Goal: Information Seeking & Learning: Understand process/instructions

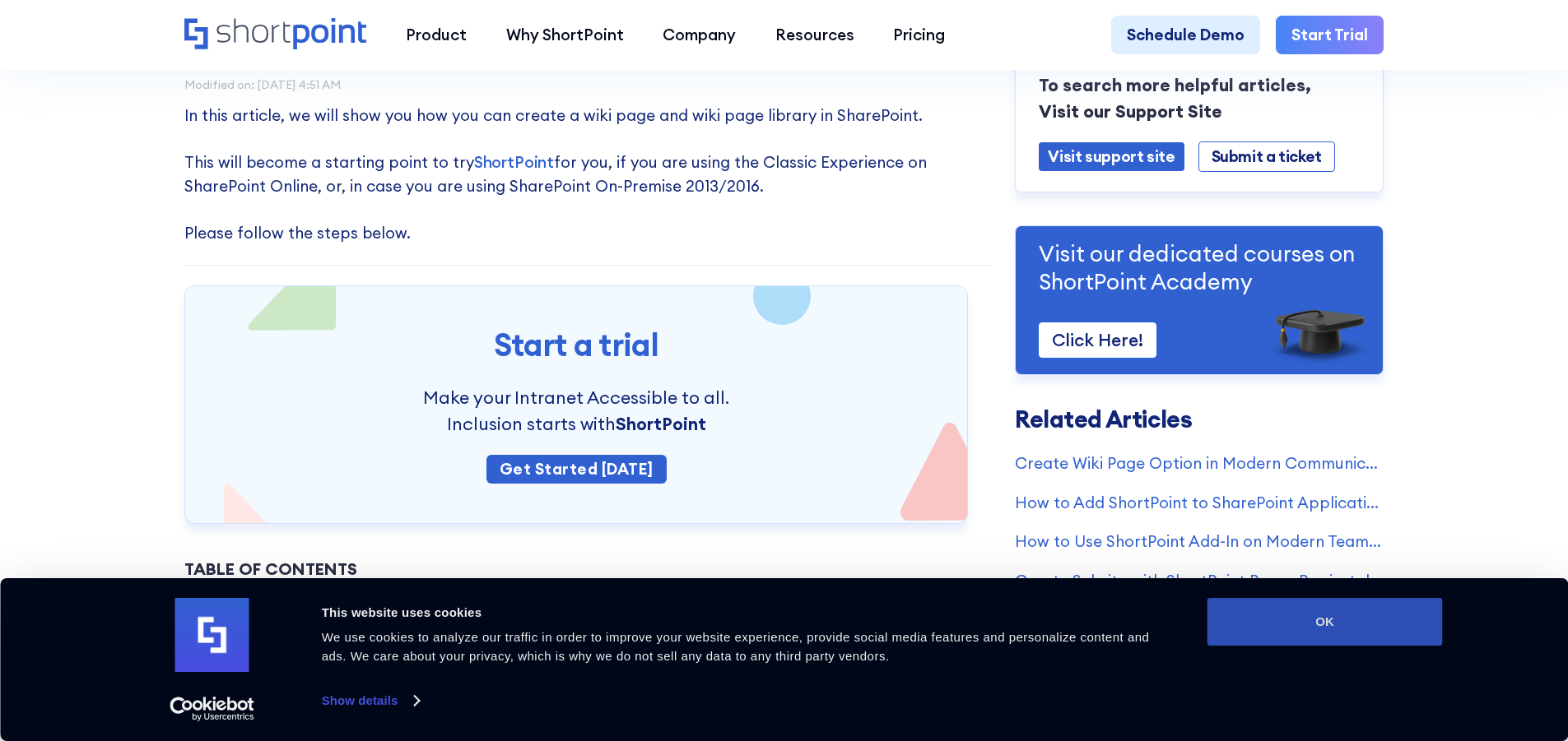
scroll to position [165, 0]
click at [1283, 608] on button "OK" at bounding box center [1325, 622] width 236 height 47
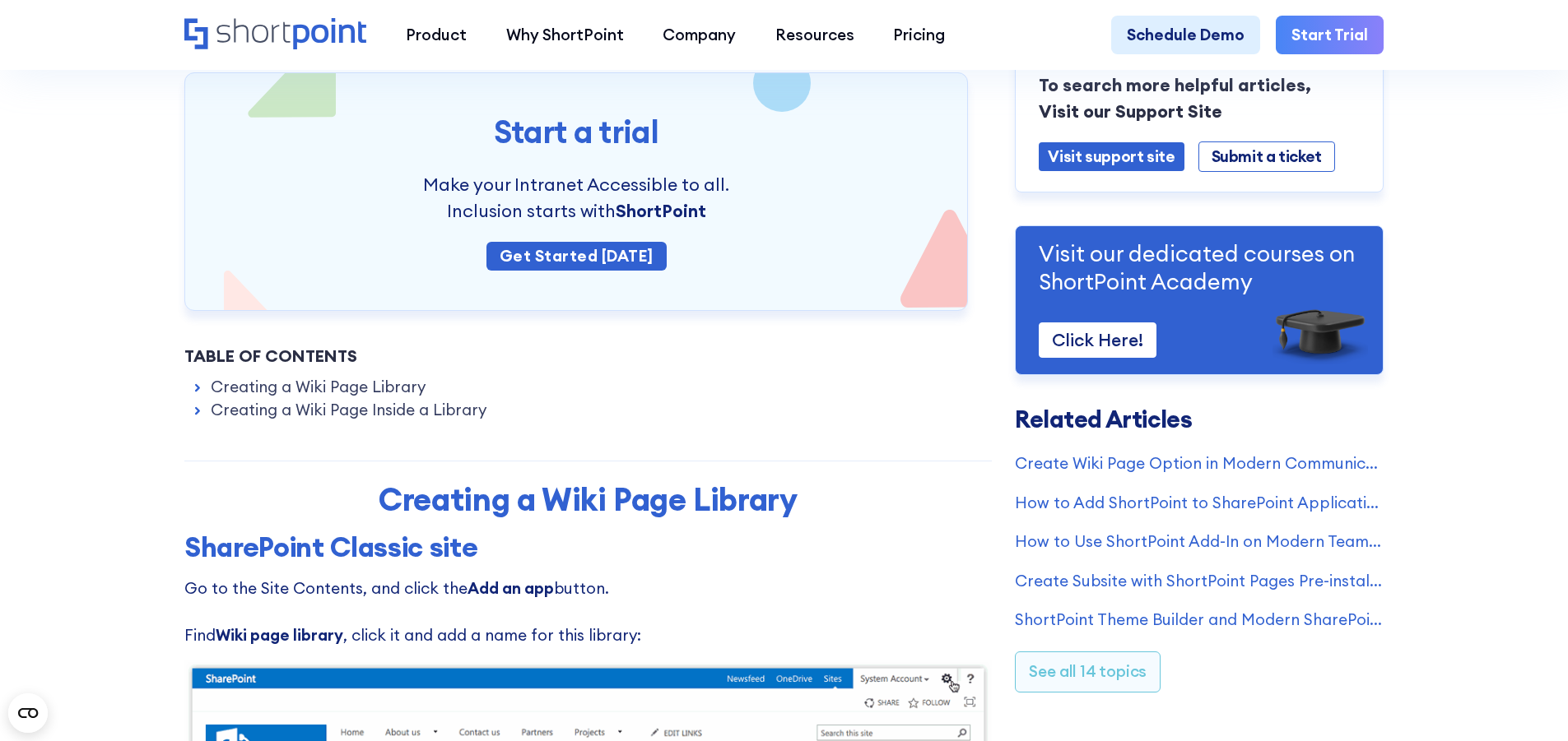
scroll to position [412, 0]
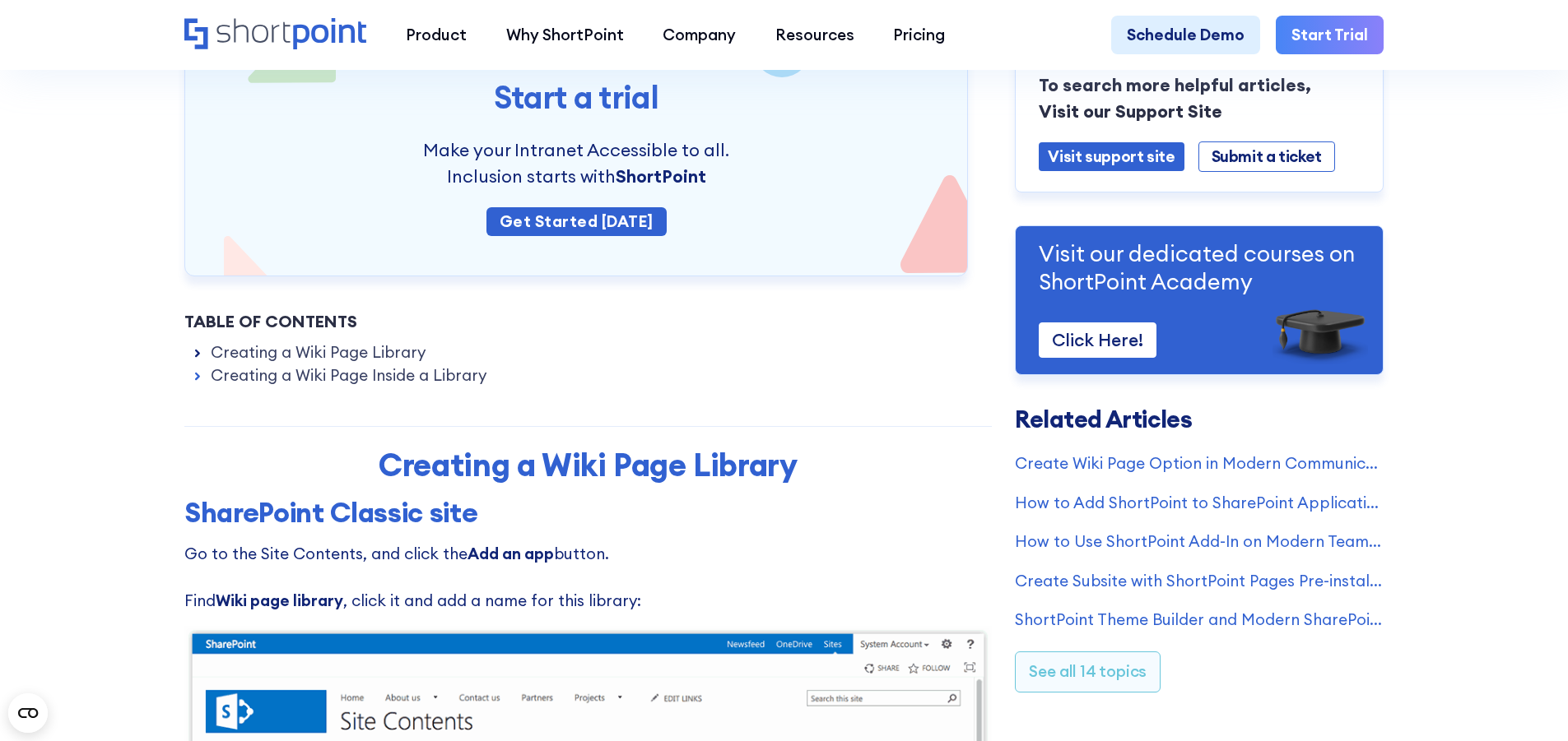
click at [198, 362] on icon at bounding box center [198, 354] width 16 height 16
click at [196, 357] on icon at bounding box center [197, 354] width 3 height 6
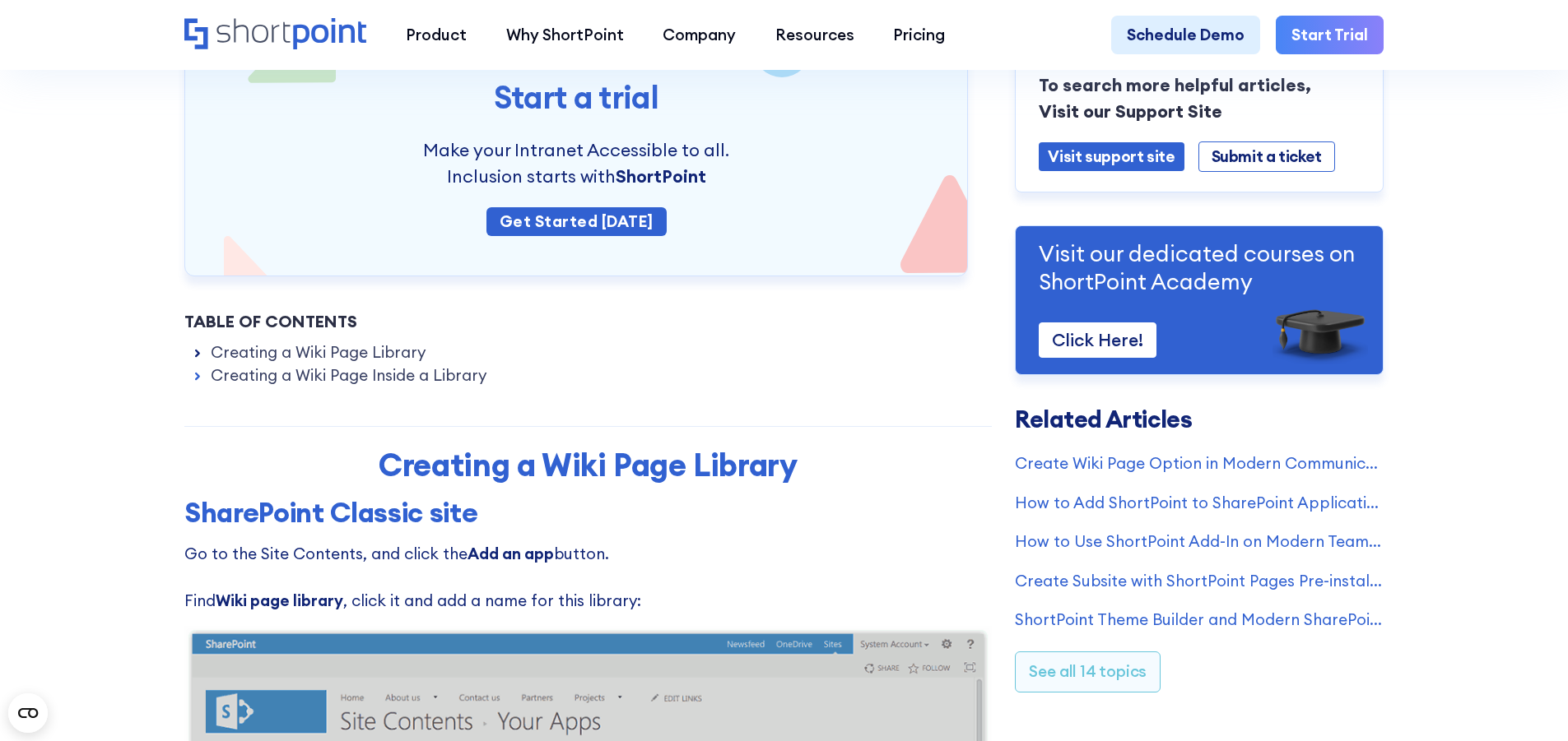
click at [196, 357] on icon at bounding box center [197, 354] width 3 height 6
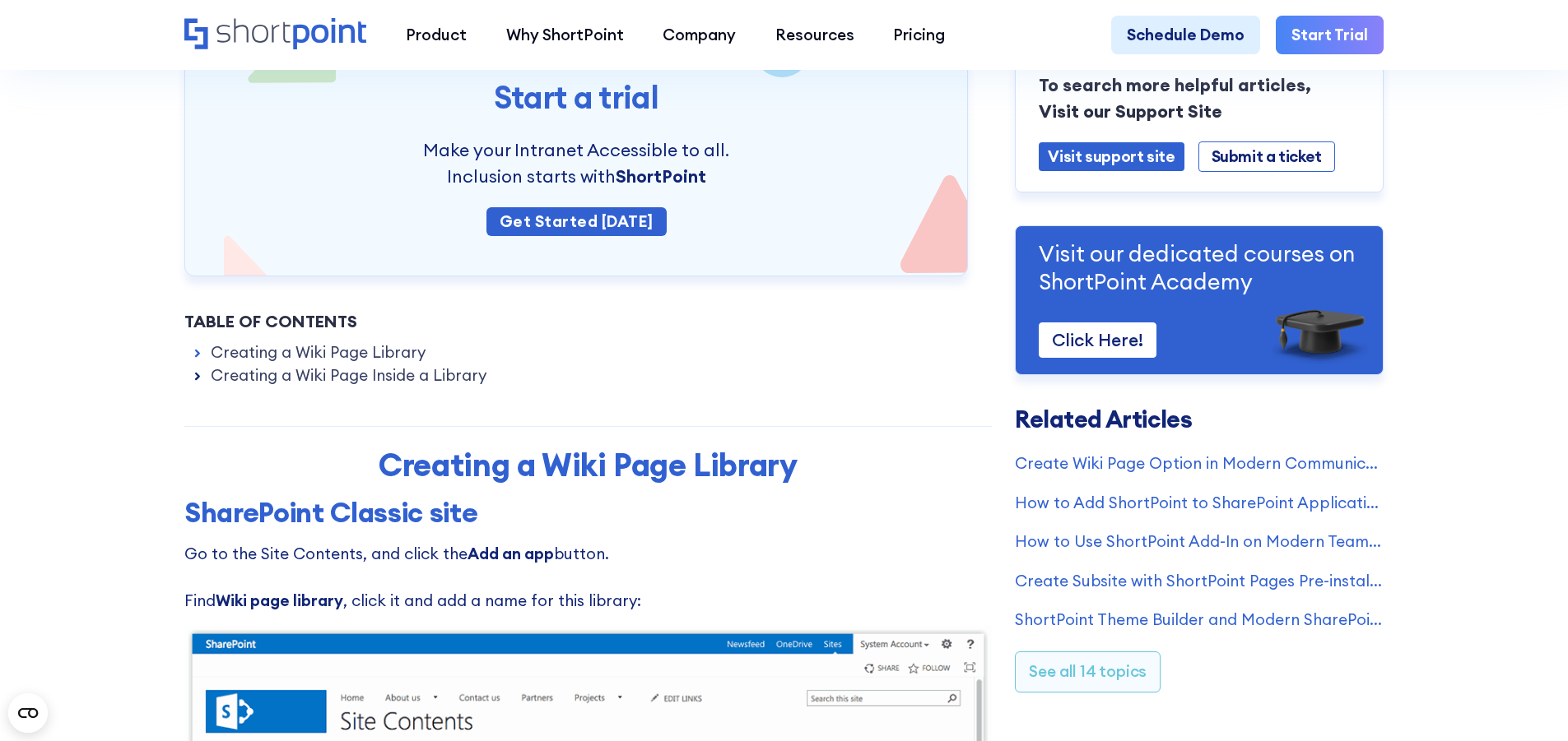
click at [192, 384] on icon at bounding box center [198, 376] width 16 height 16
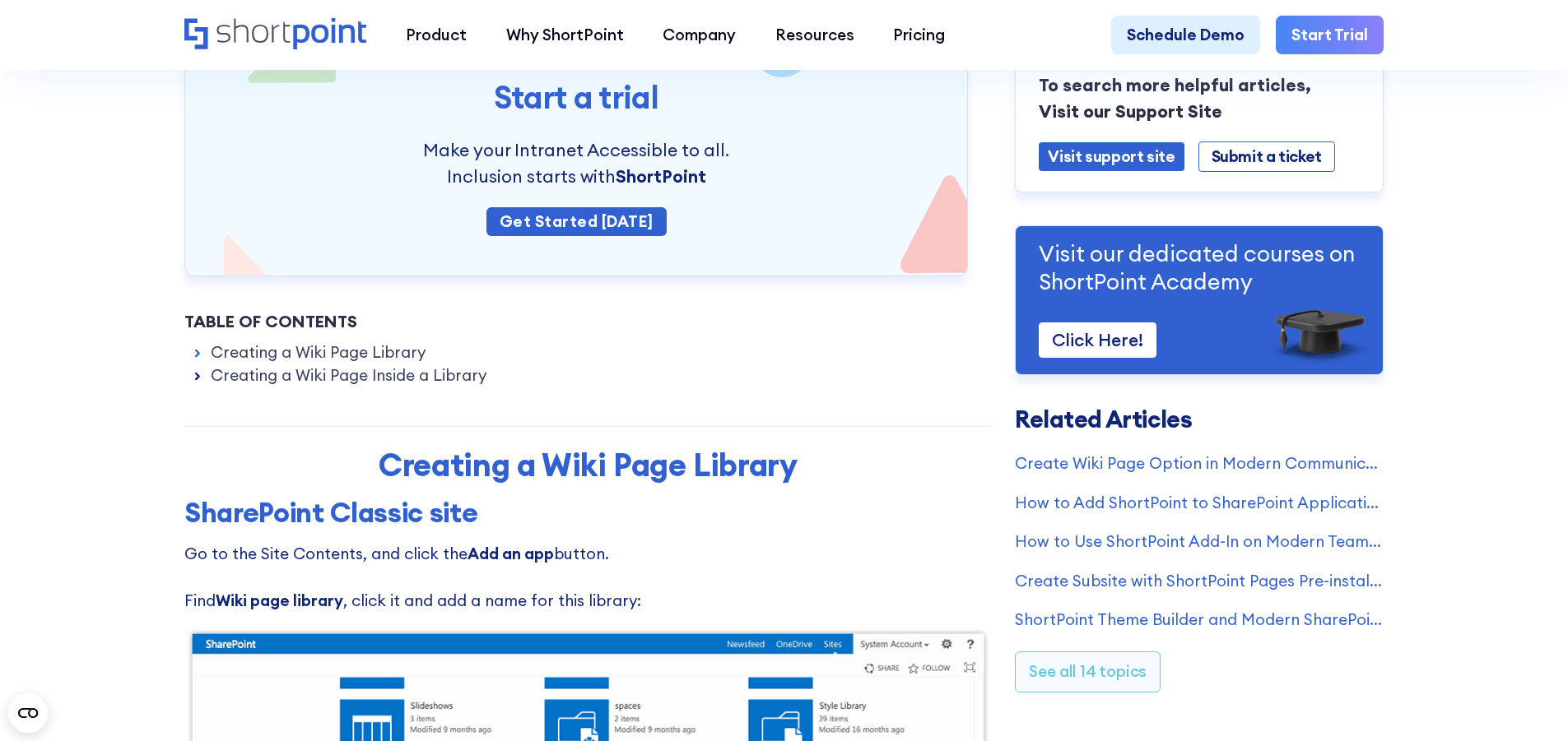
click at [196, 379] on icon at bounding box center [197, 376] width 3 height 6
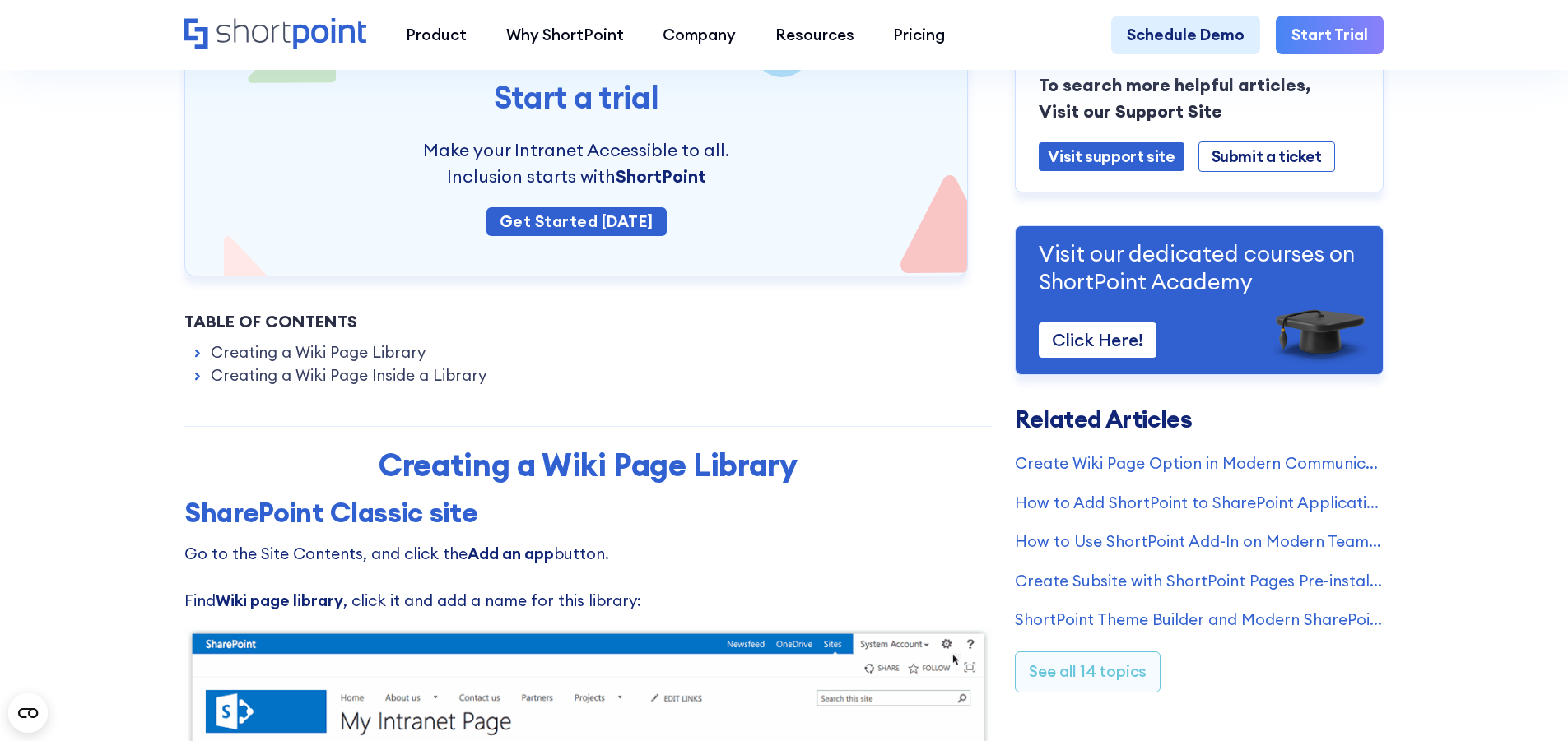
drag, startPoint x: 194, startPoint y: 362, endPoint x: 223, endPoint y: 401, distance: 48.6
click at [193, 362] on icon at bounding box center [198, 354] width 16 height 16
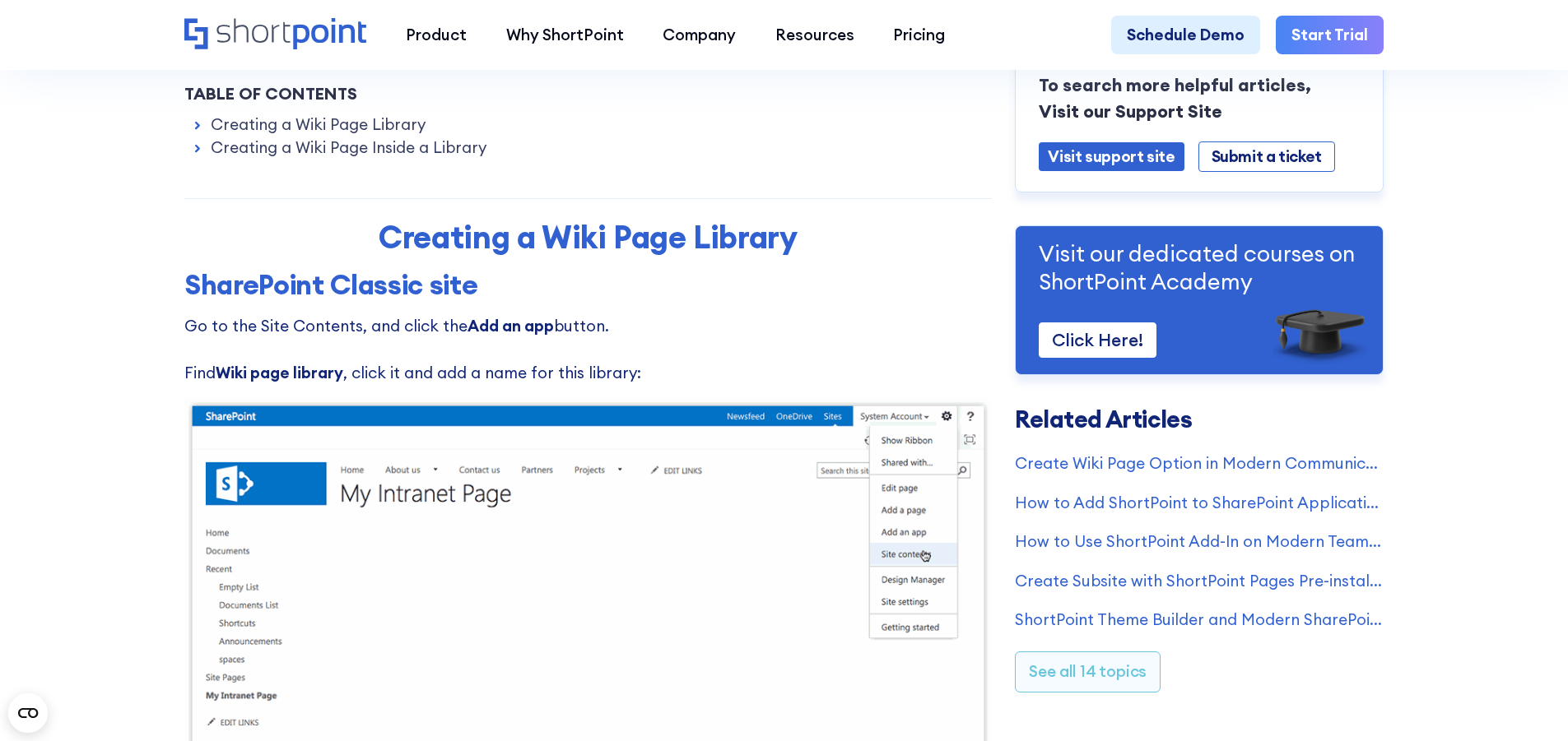
scroll to position [658, 0]
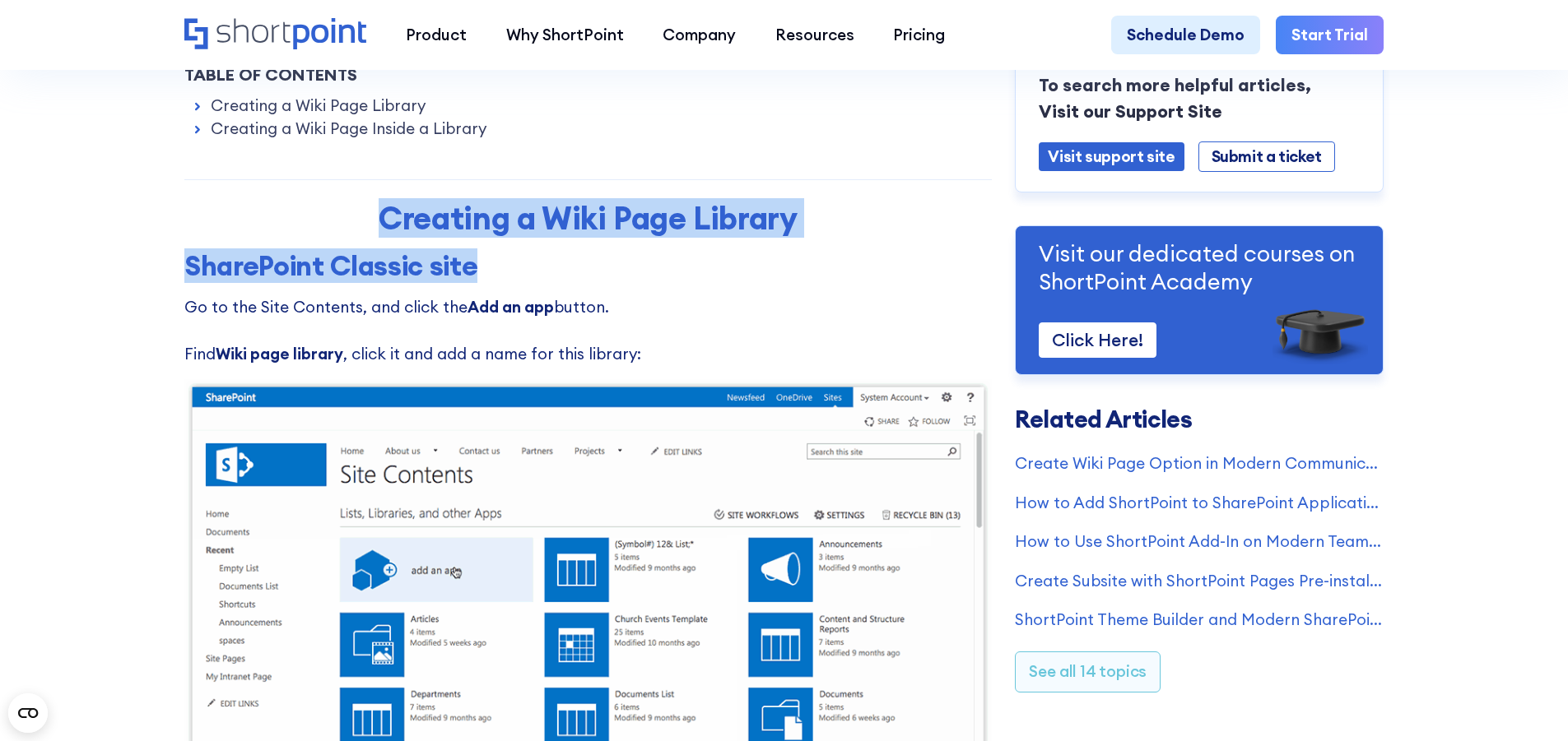
drag, startPoint x: 376, startPoint y: 232, endPoint x: 860, endPoint y: 236, distance: 484.0
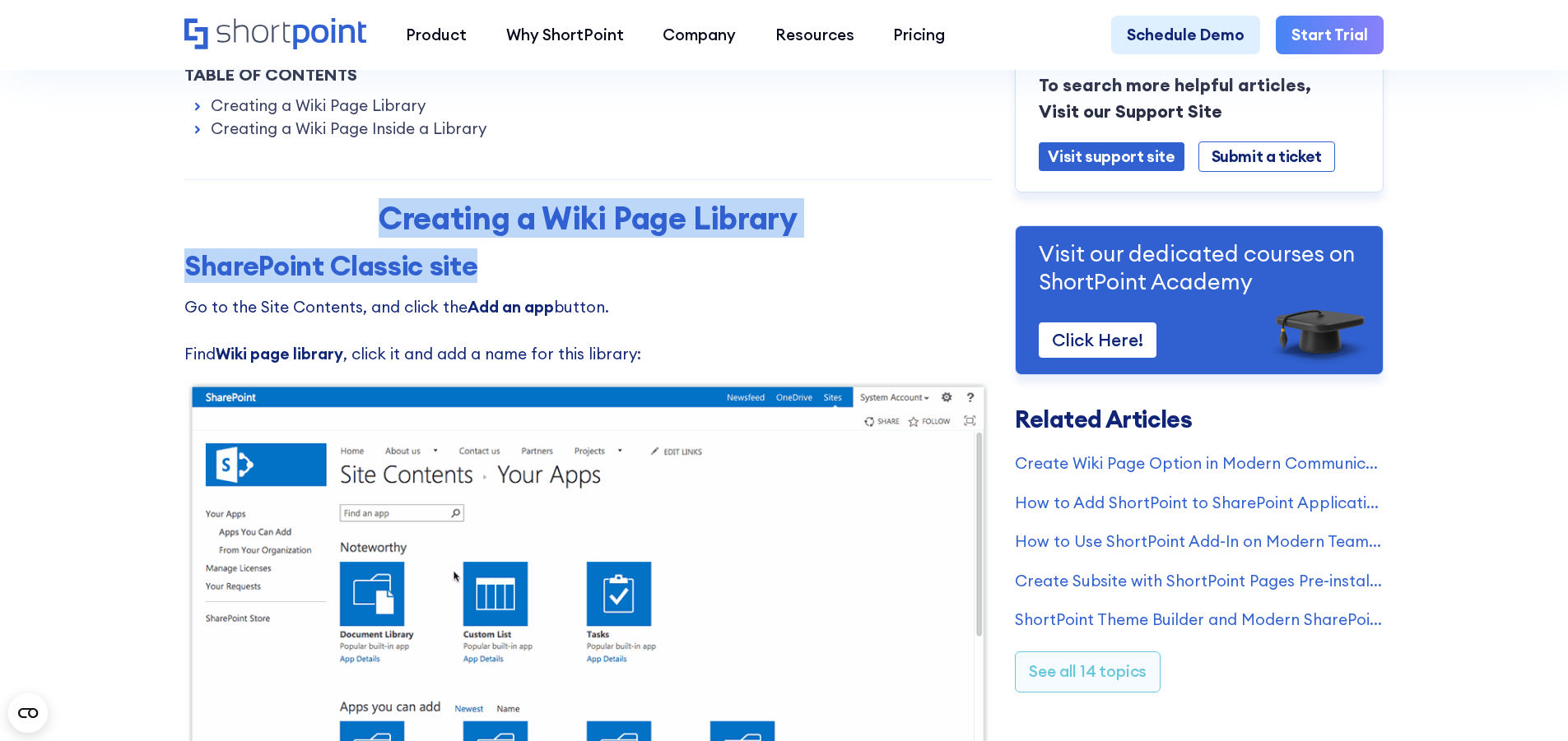
click at [872, 236] on h2 "Creating a Wiki Page Library" at bounding box center [587, 218] width 617 height 36
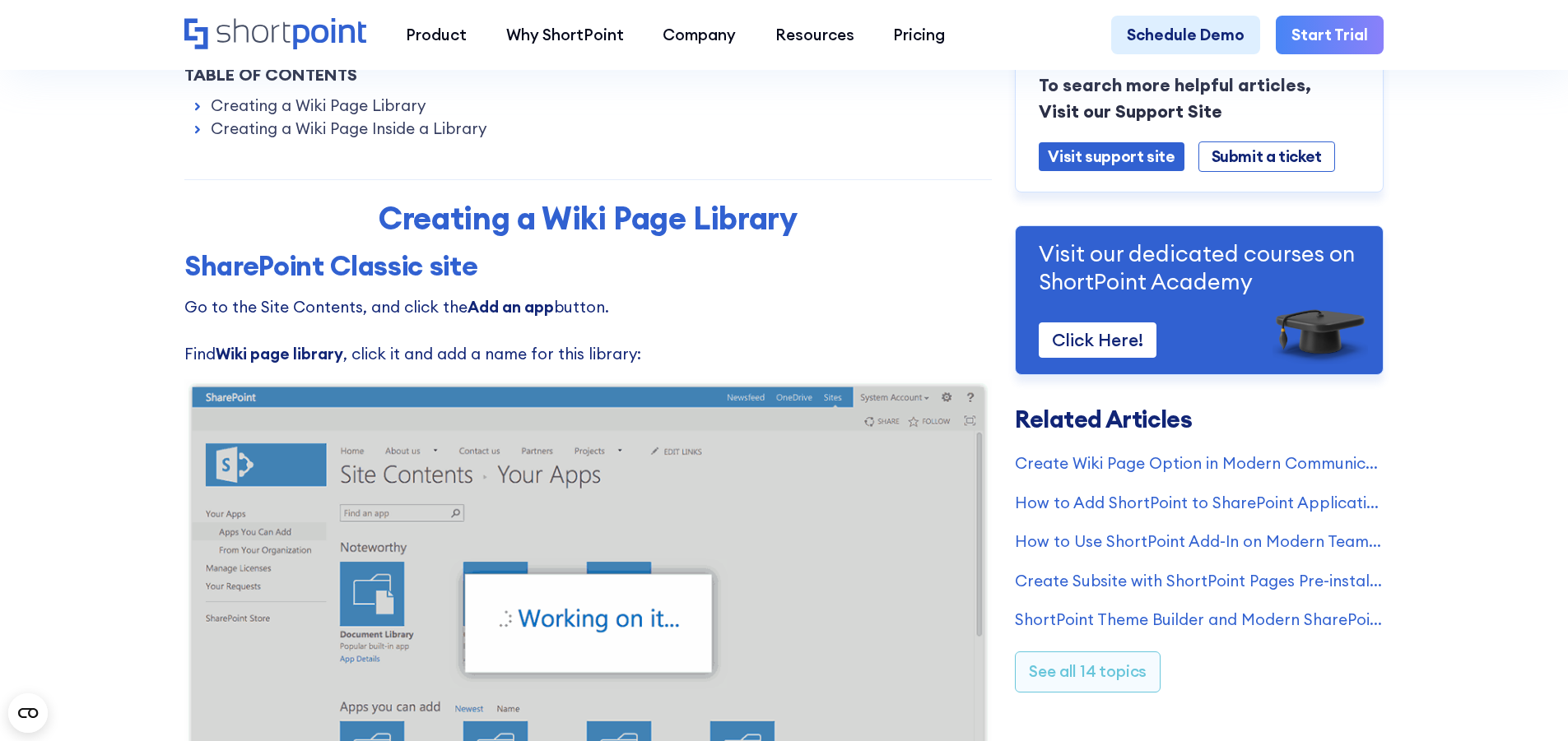
click at [526, 260] on h3 "SharePoint Classic site" at bounding box center [587, 265] width 807 height 33
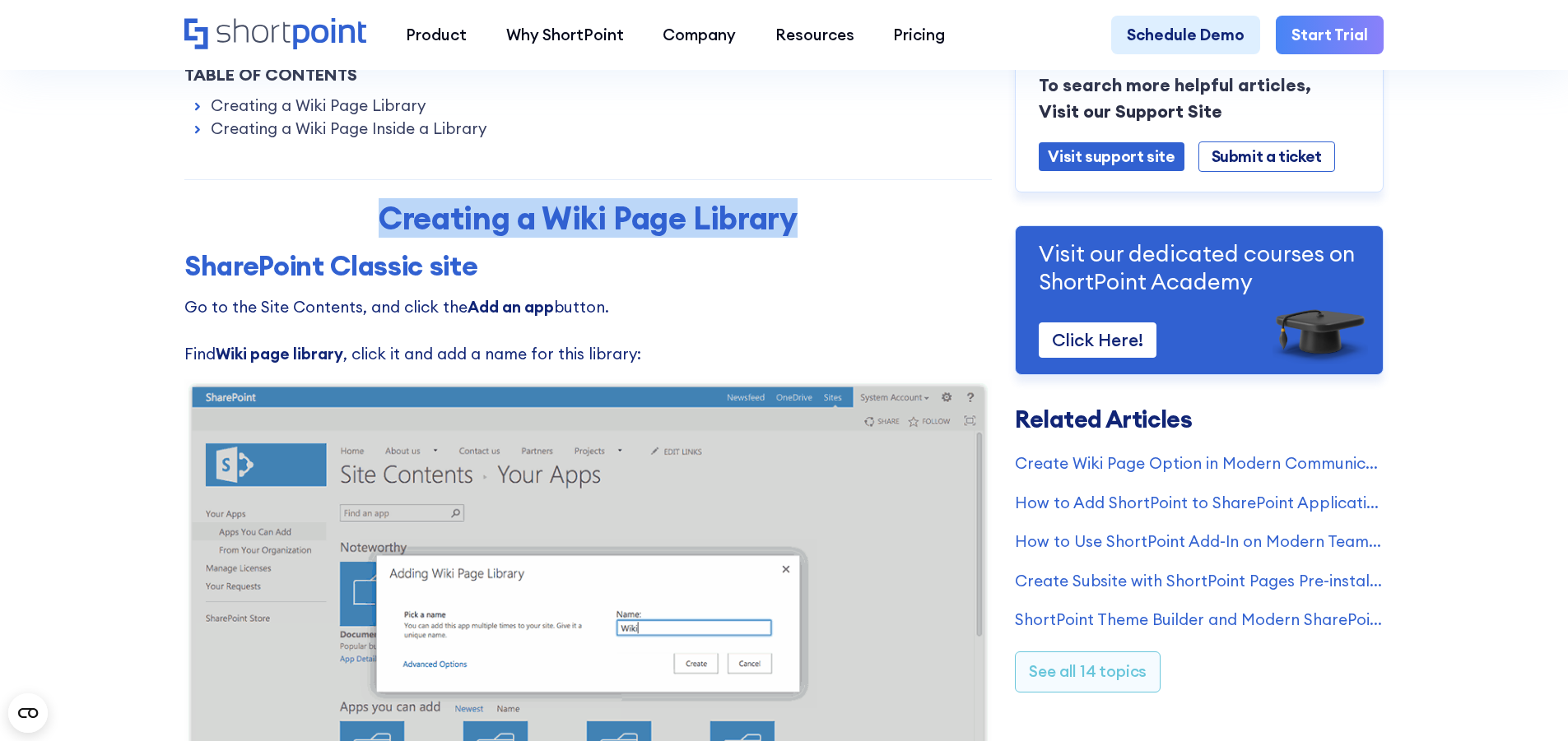
drag, startPoint x: 375, startPoint y: 220, endPoint x: 972, endPoint y: 220, distance: 597.0
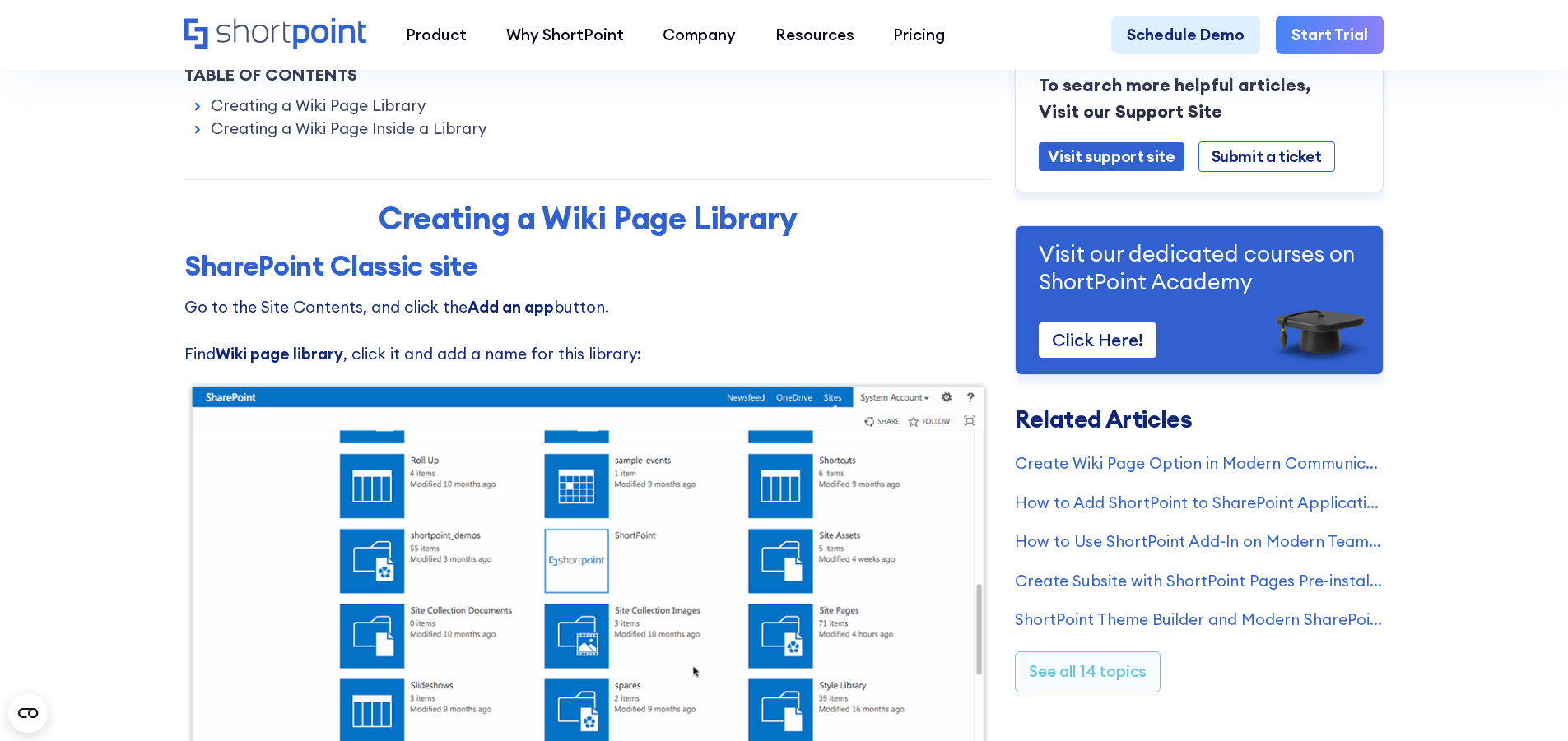
click at [691, 262] on h3 "SharePoint Classic site" at bounding box center [587, 265] width 807 height 33
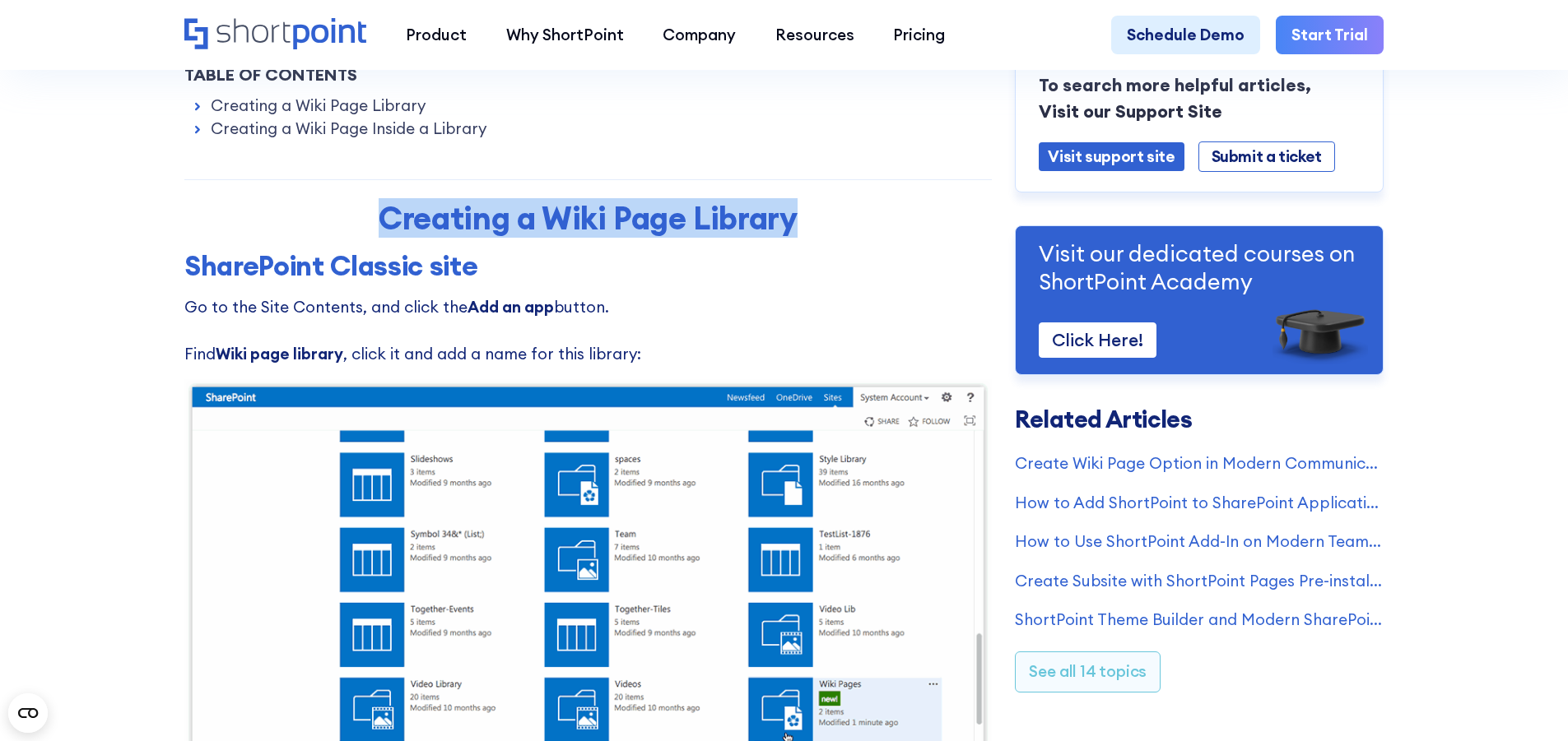
drag, startPoint x: 860, startPoint y: 220, endPoint x: 340, endPoint y: 222, distance: 520.0
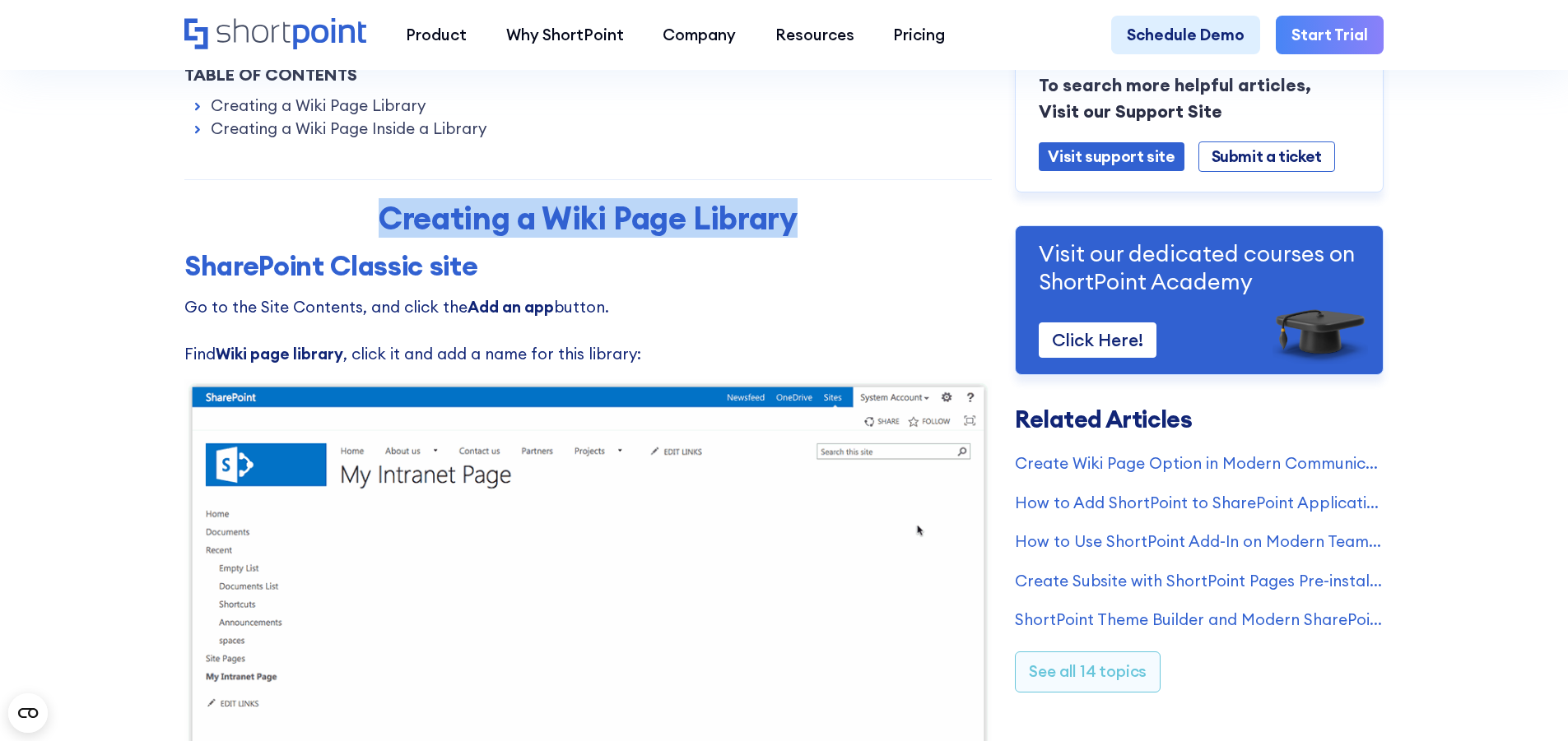
click at [340, 222] on h2 "Creating a Wiki Page Library" at bounding box center [587, 218] width 617 height 36
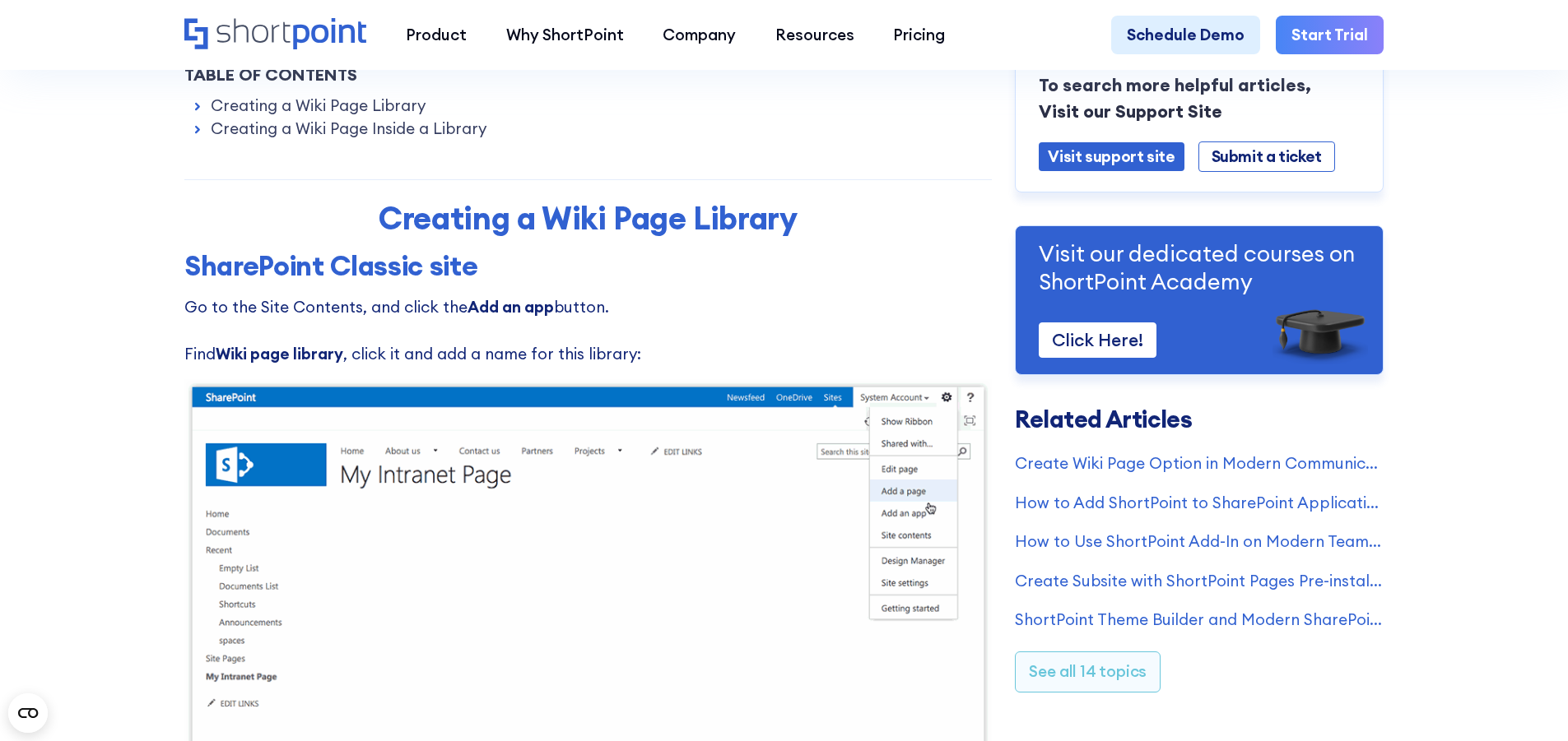
click at [528, 260] on h3 "SharePoint Classic site" at bounding box center [587, 265] width 807 height 33
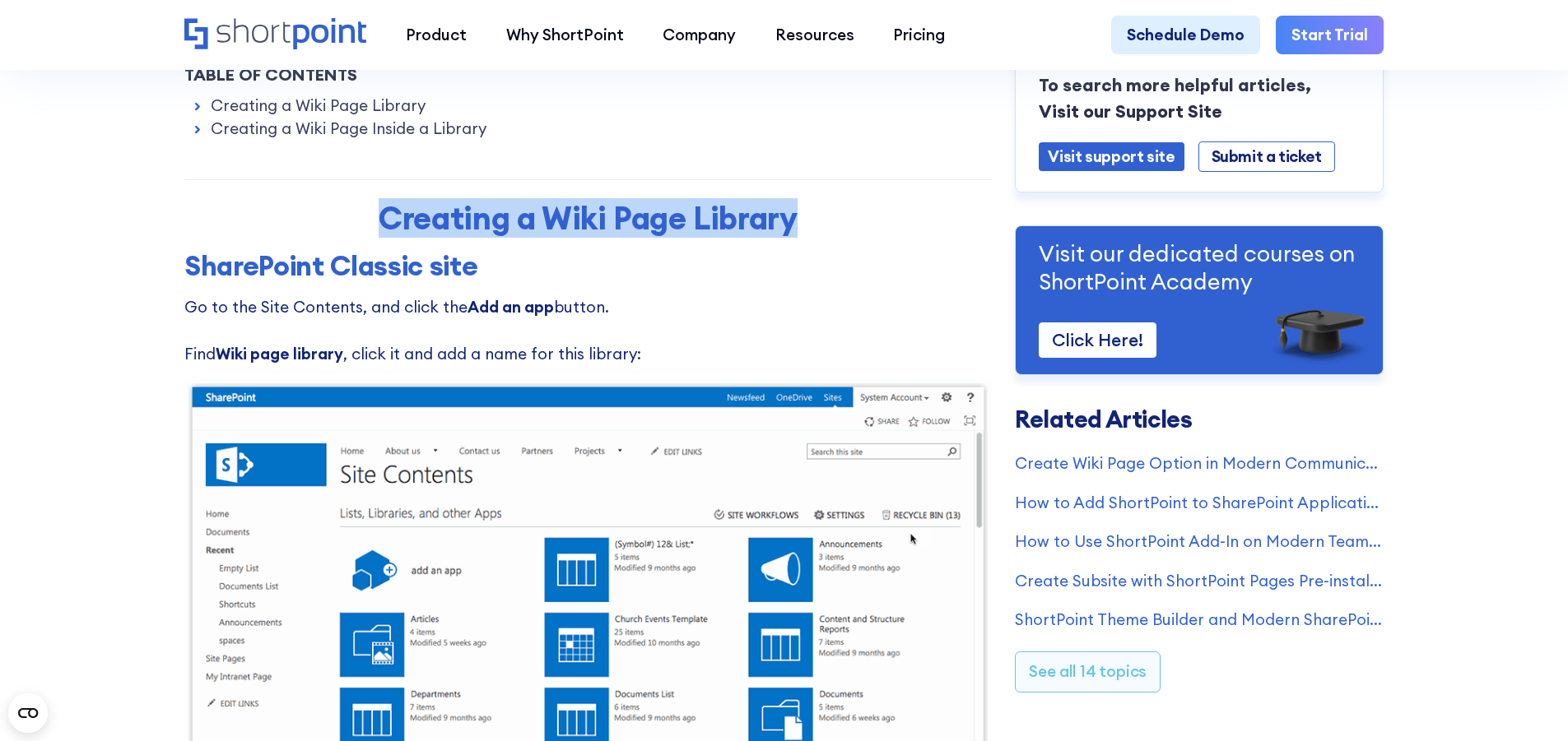
drag, startPoint x: 789, startPoint y: 228, endPoint x: 260, endPoint y: 231, distance: 529.0
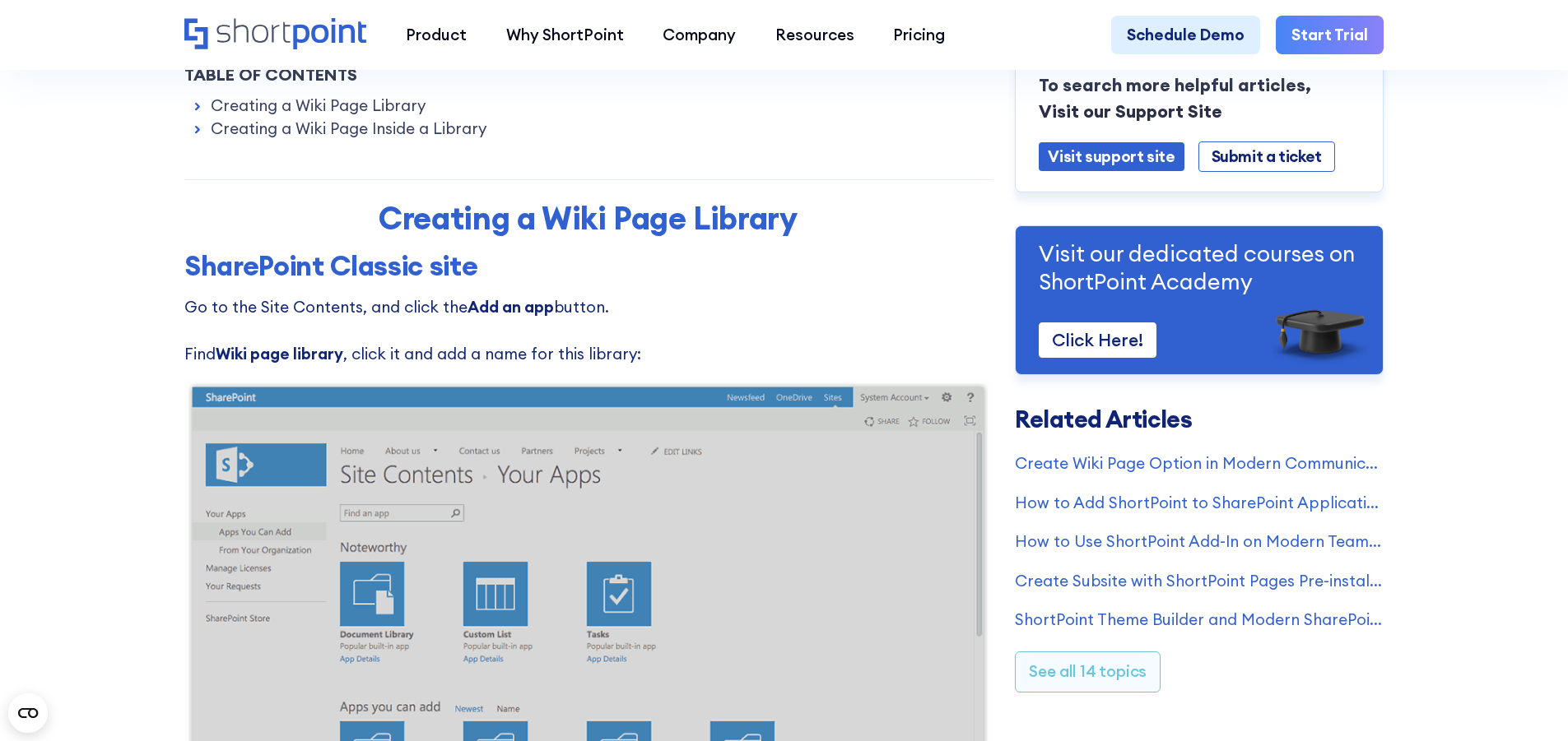
click at [534, 267] on h3 "SharePoint Classic site" at bounding box center [587, 265] width 807 height 33
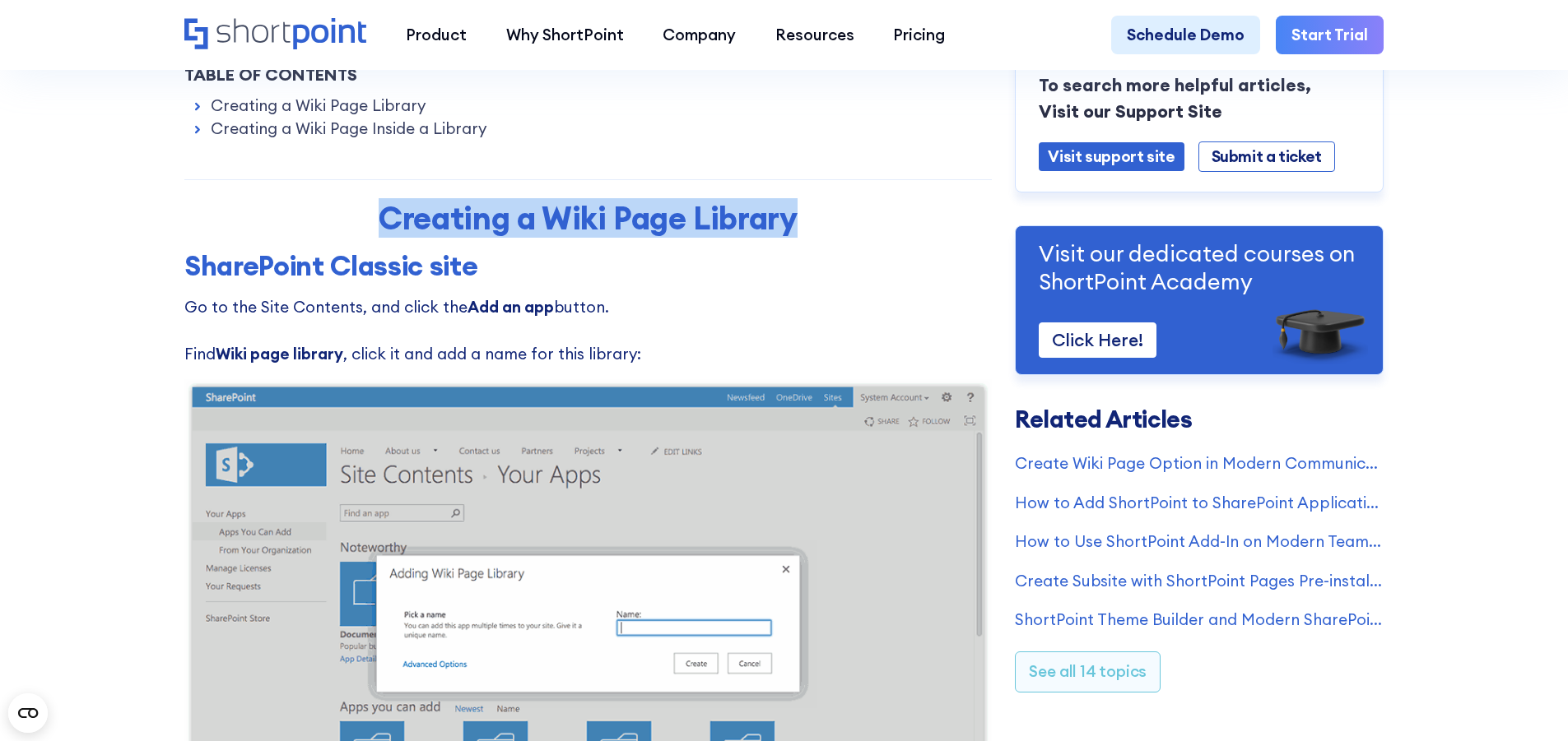
drag, startPoint x: 813, startPoint y: 226, endPoint x: 180, endPoint y: 236, distance: 633.1
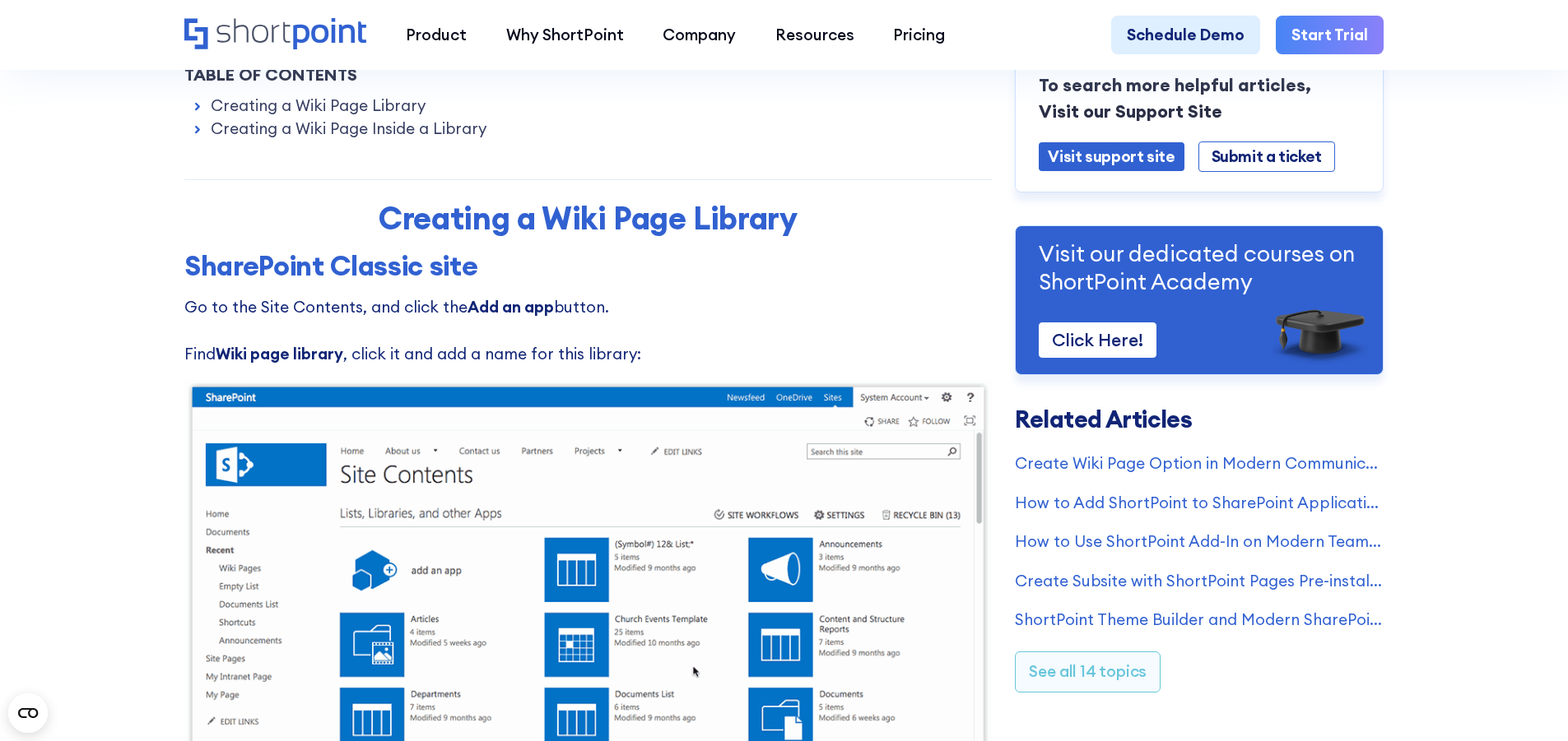
click at [525, 261] on h3 "SharePoint Classic site" at bounding box center [587, 265] width 807 height 33
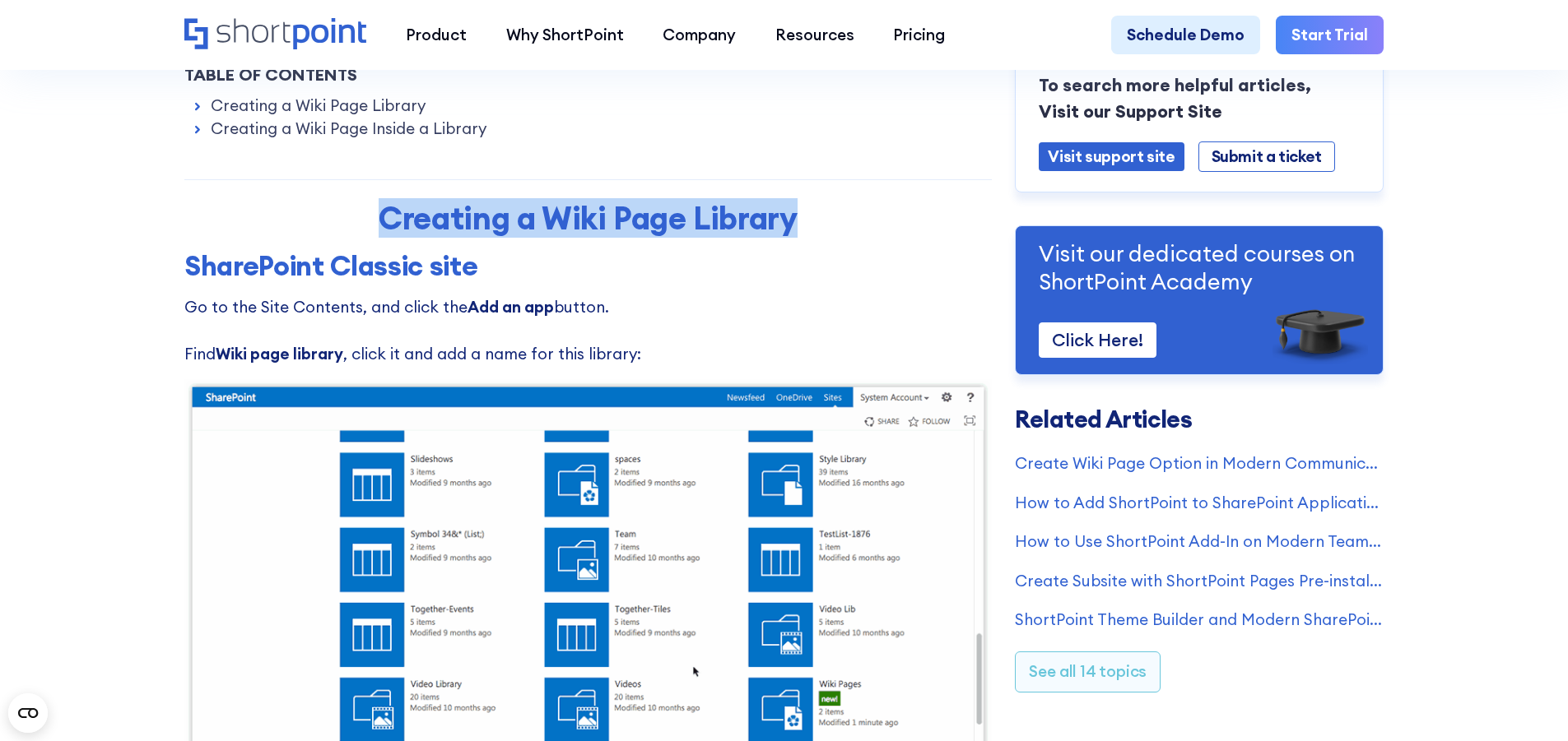
drag, startPoint x: 816, startPoint y: 228, endPoint x: 206, endPoint y: 240, distance: 610.1
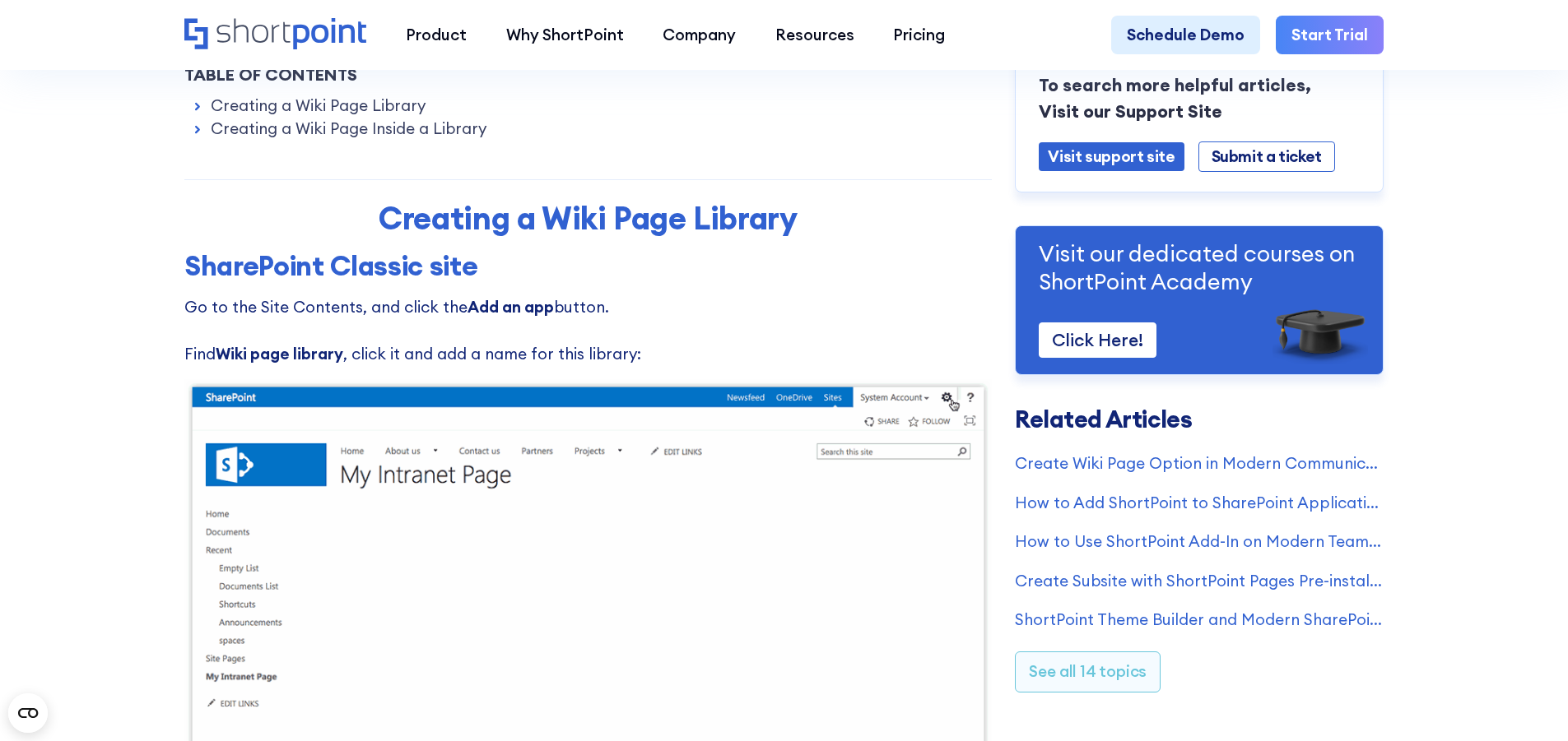
click at [567, 261] on h3 "SharePoint Classic site" at bounding box center [587, 265] width 807 height 33
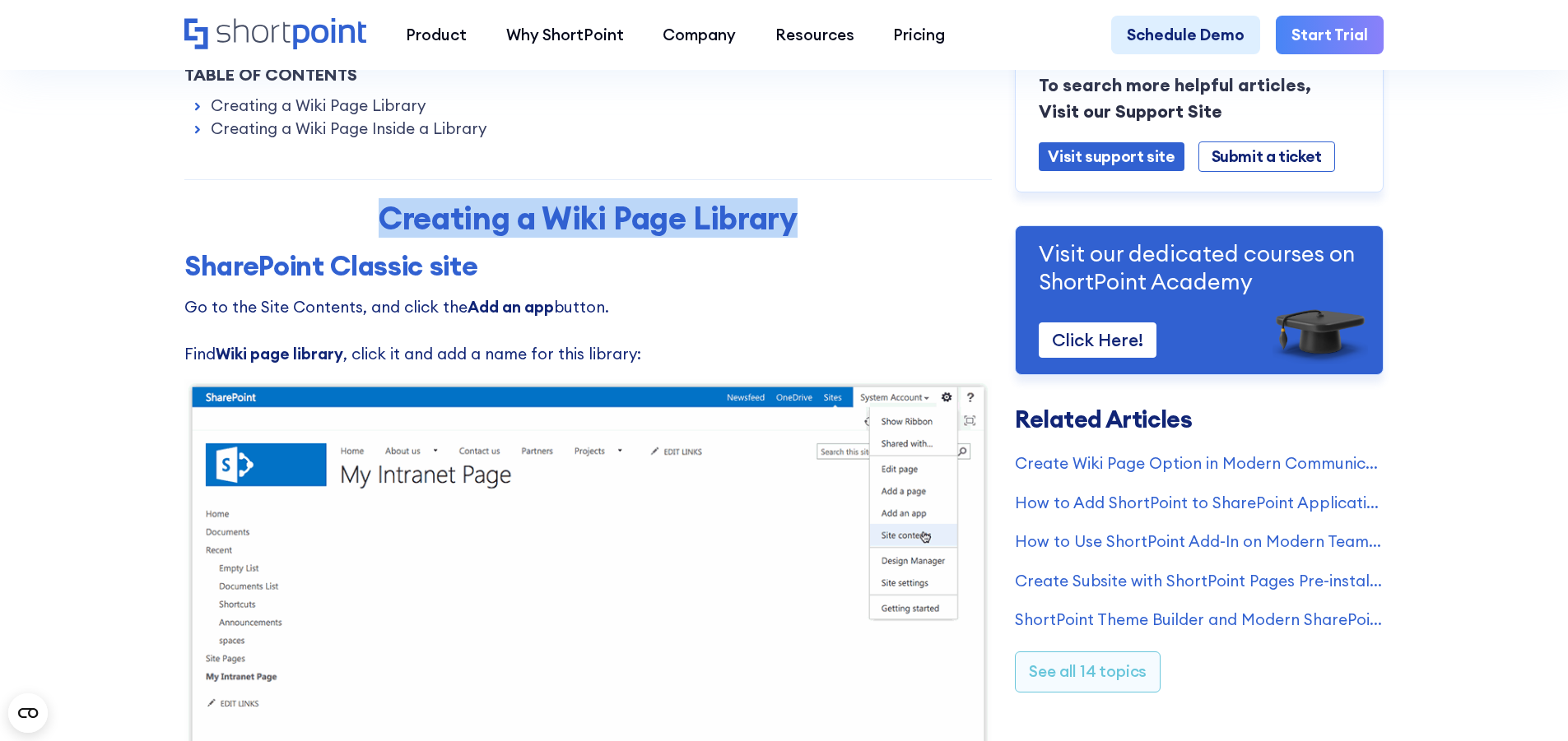
drag, startPoint x: 855, startPoint y: 215, endPoint x: 310, endPoint y: 217, distance: 545.0
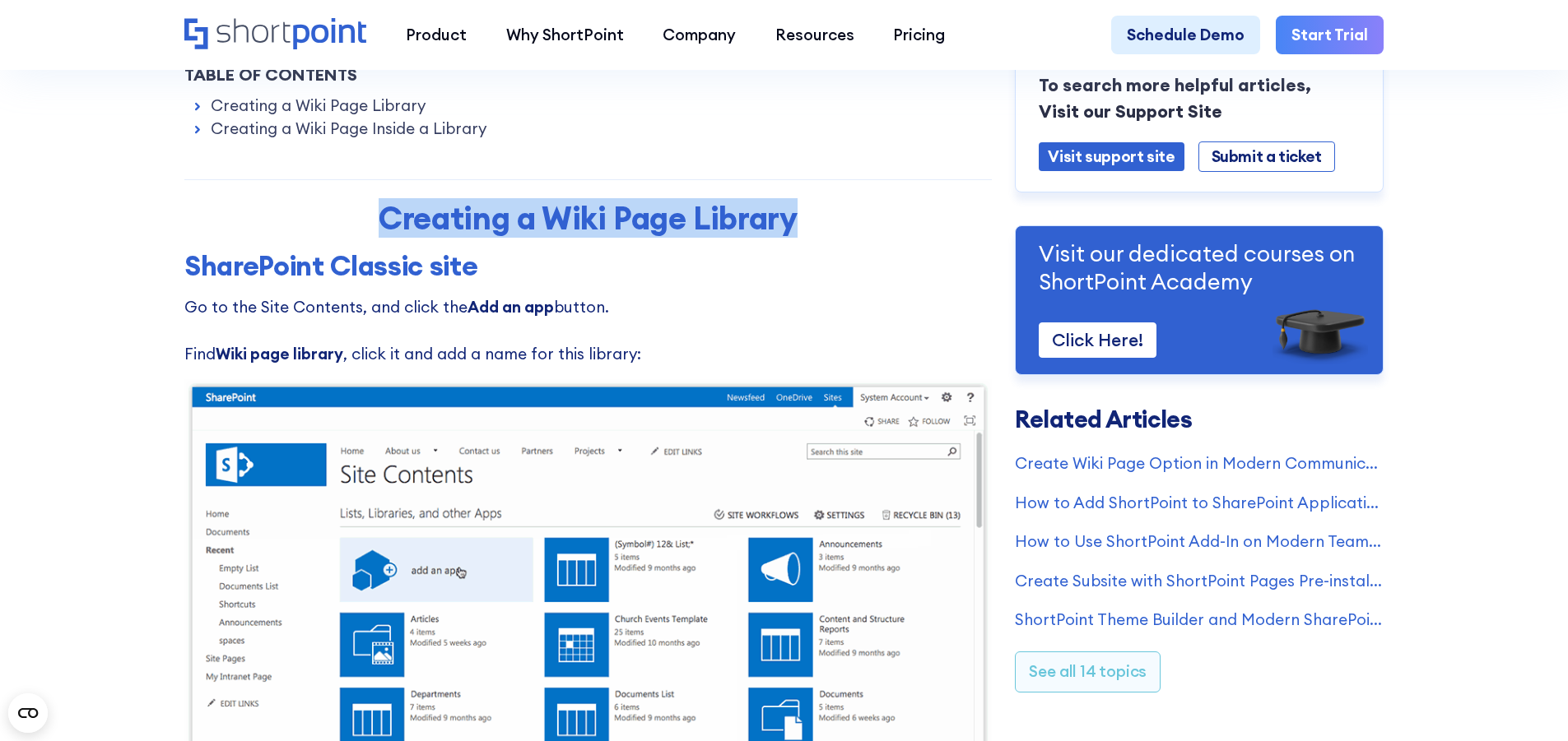
click at [310, 217] on h2 "Creating a Wiki Page Library" at bounding box center [587, 218] width 617 height 36
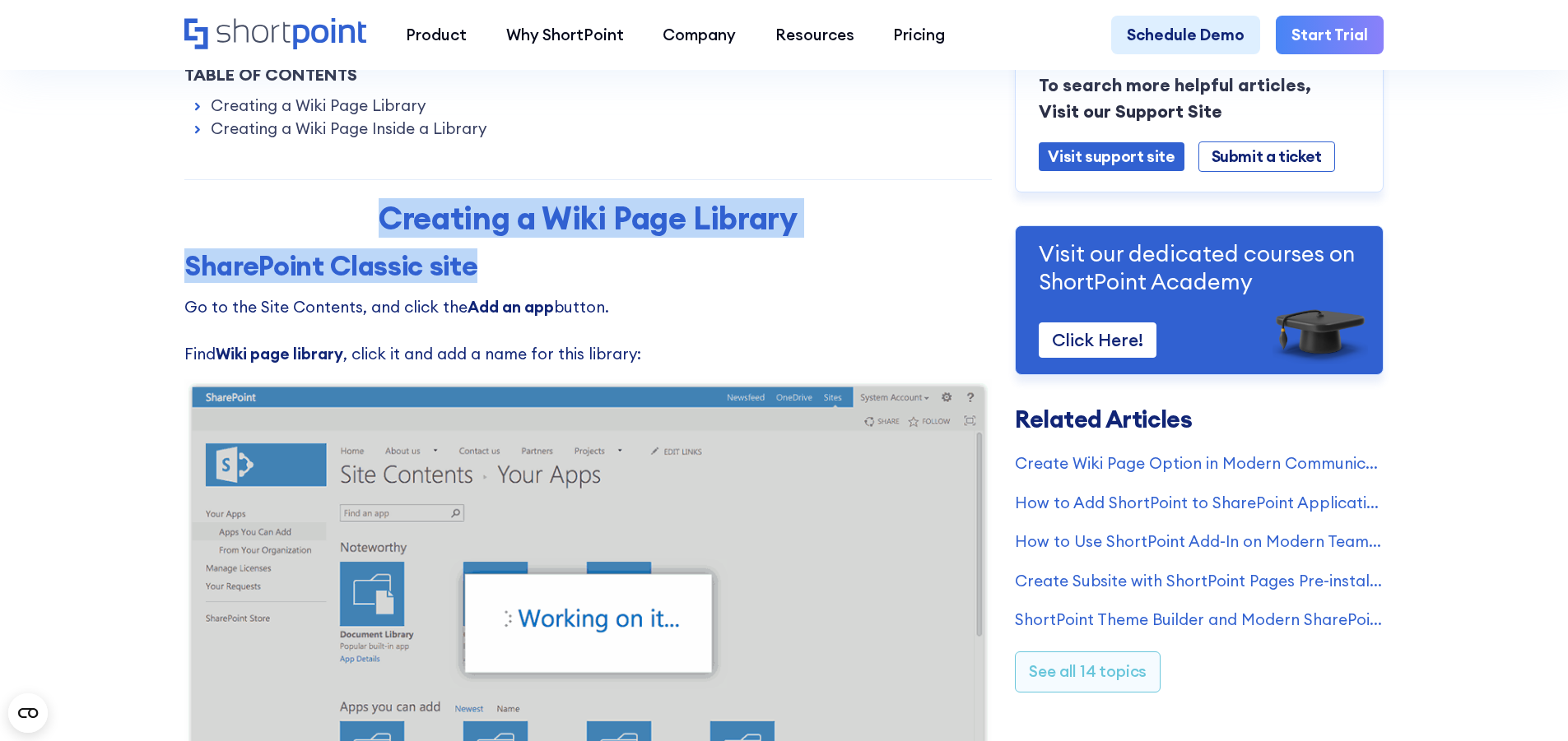
drag, startPoint x: 489, startPoint y: 273, endPoint x: 360, endPoint y: 226, distance: 137.3
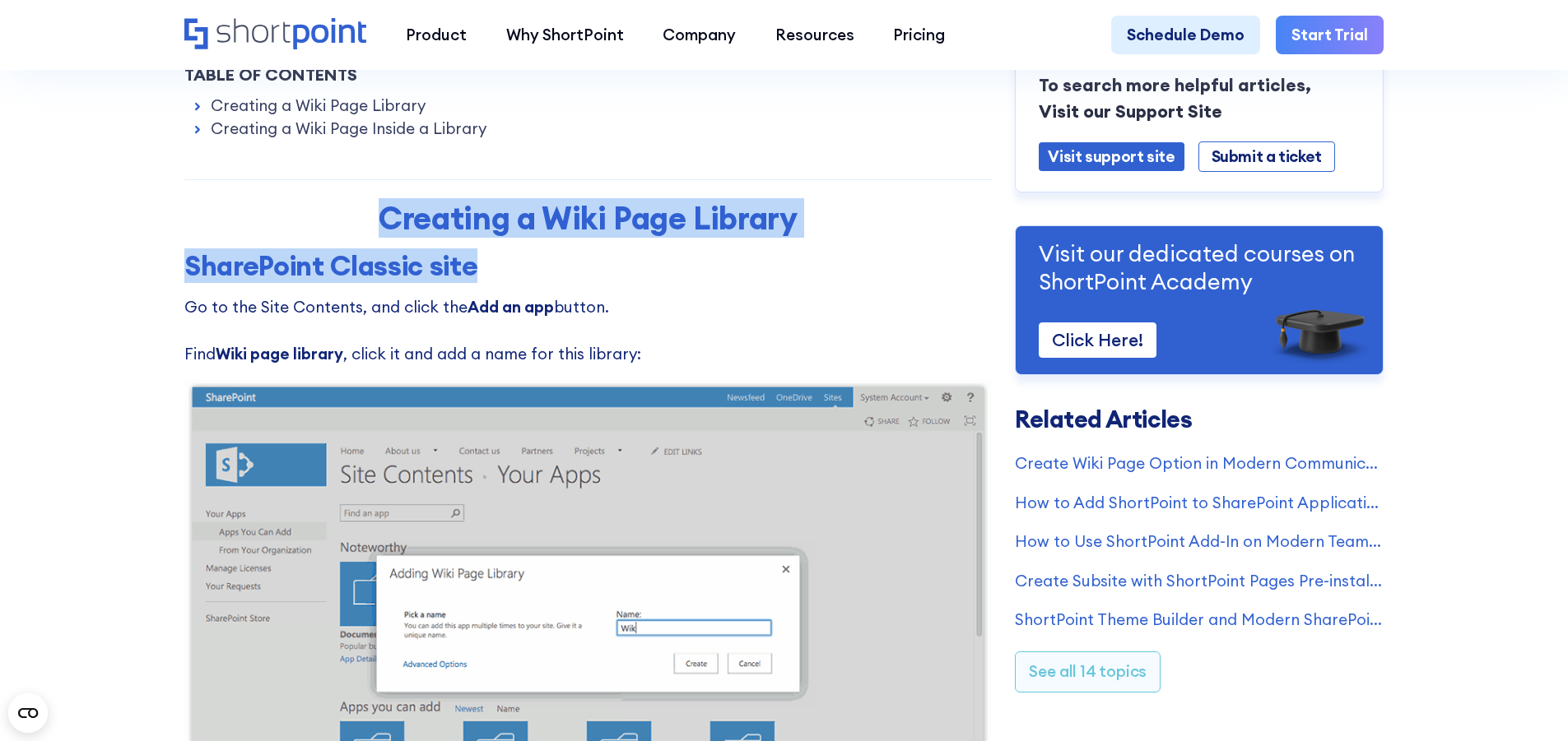
click at [525, 261] on h3 "SharePoint Classic site" at bounding box center [587, 265] width 807 height 33
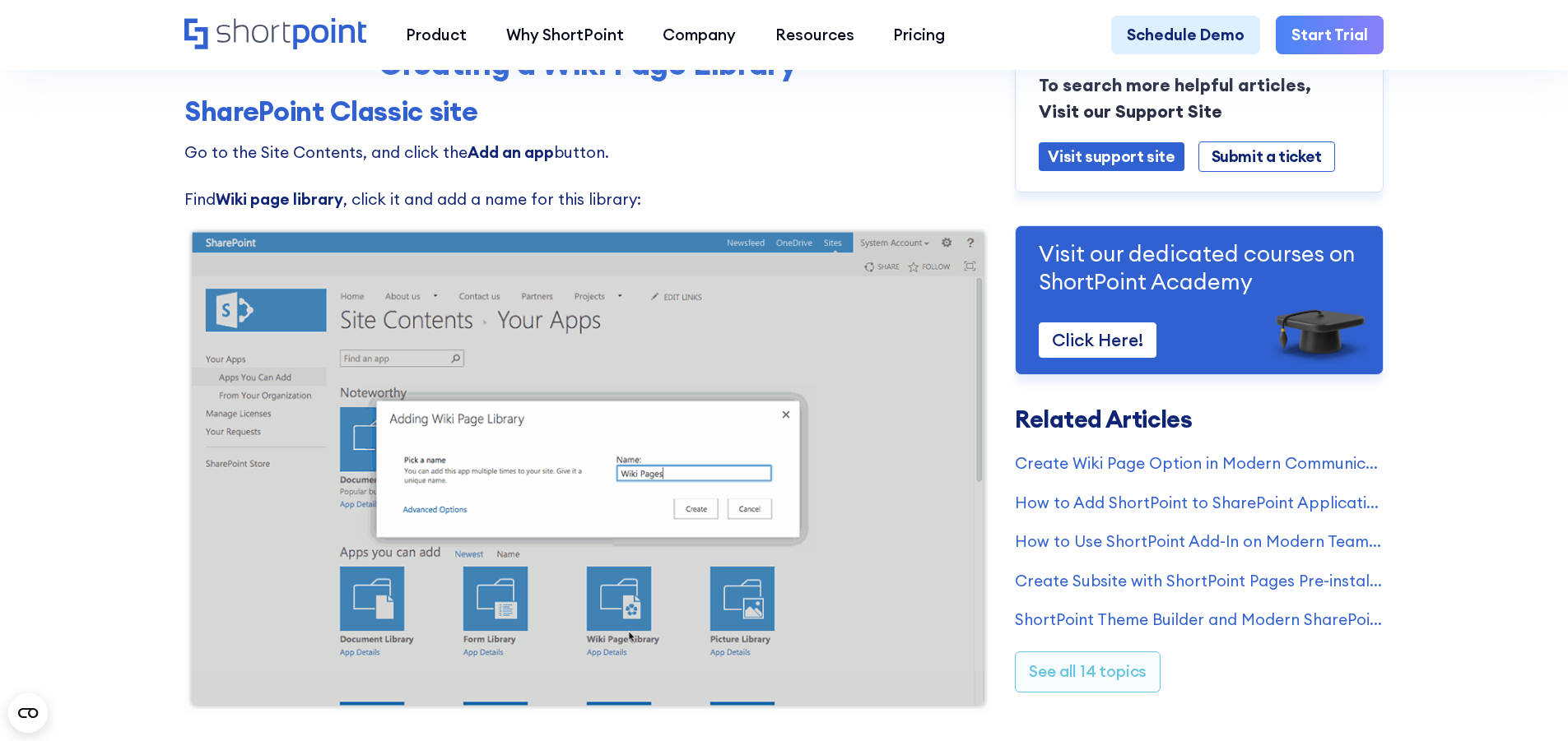
scroll to position [823, 0]
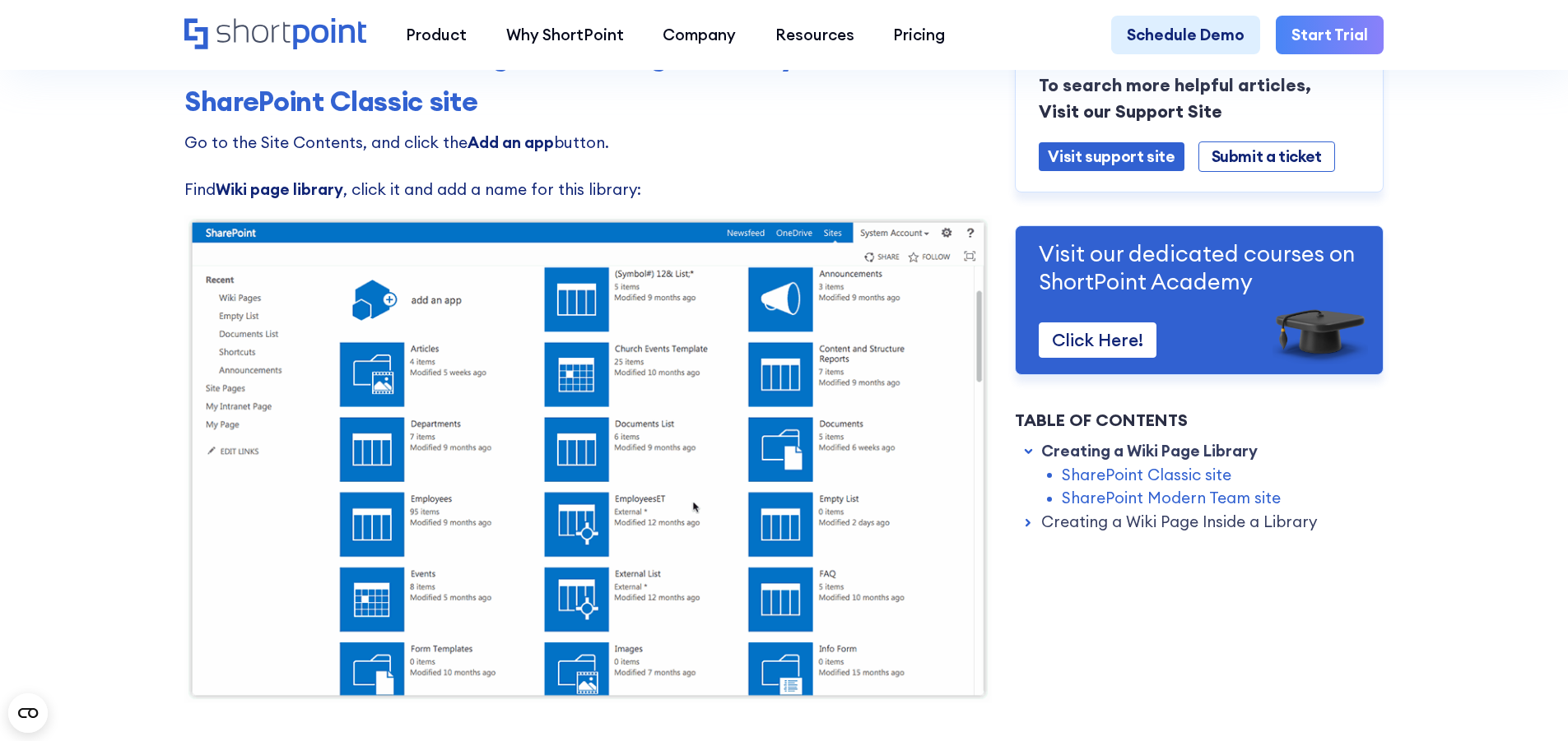
click at [729, 101] on h3 "SharePoint Classic site" at bounding box center [587, 101] width 807 height 33
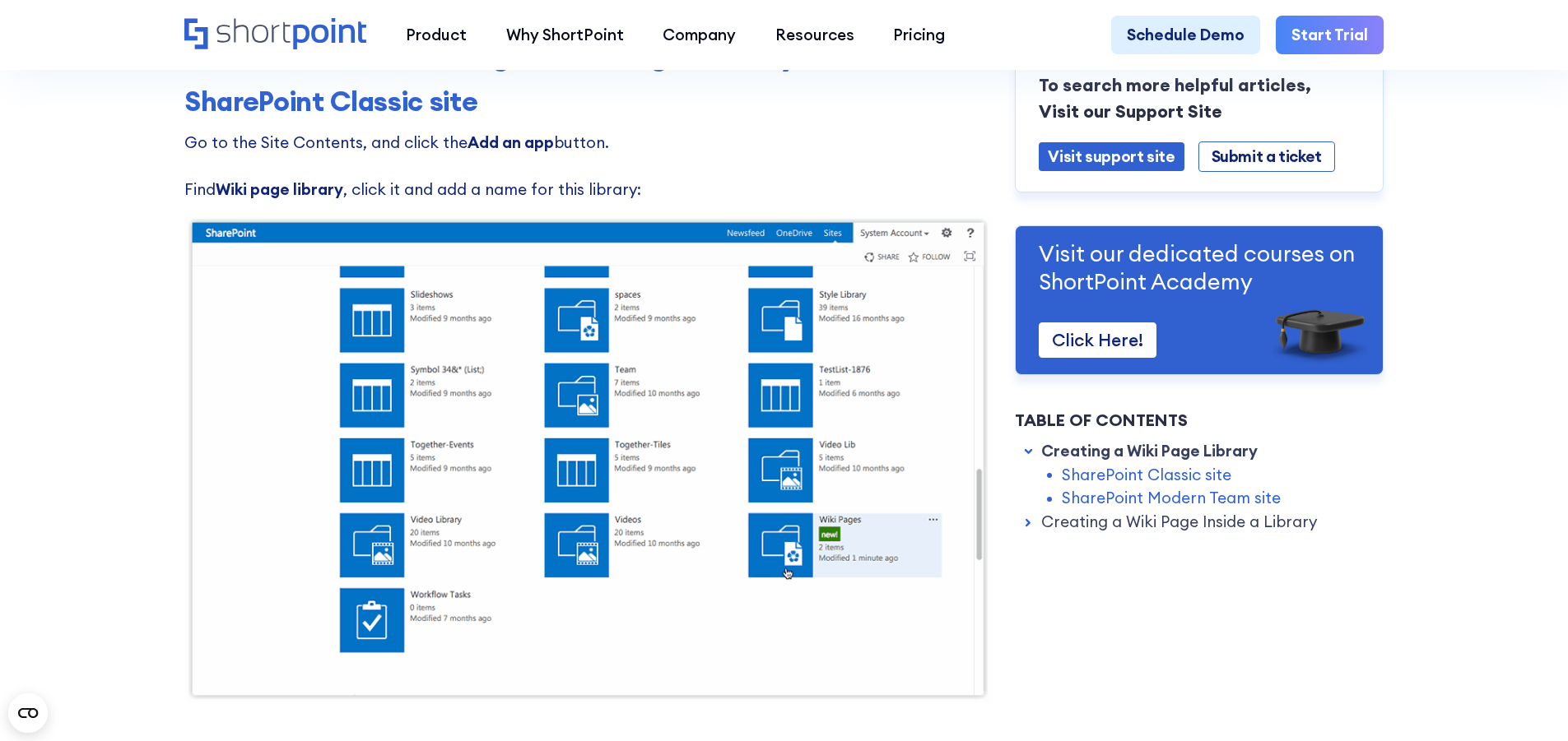
click at [717, 370] on img at bounding box center [587, 459] width 807 height 489
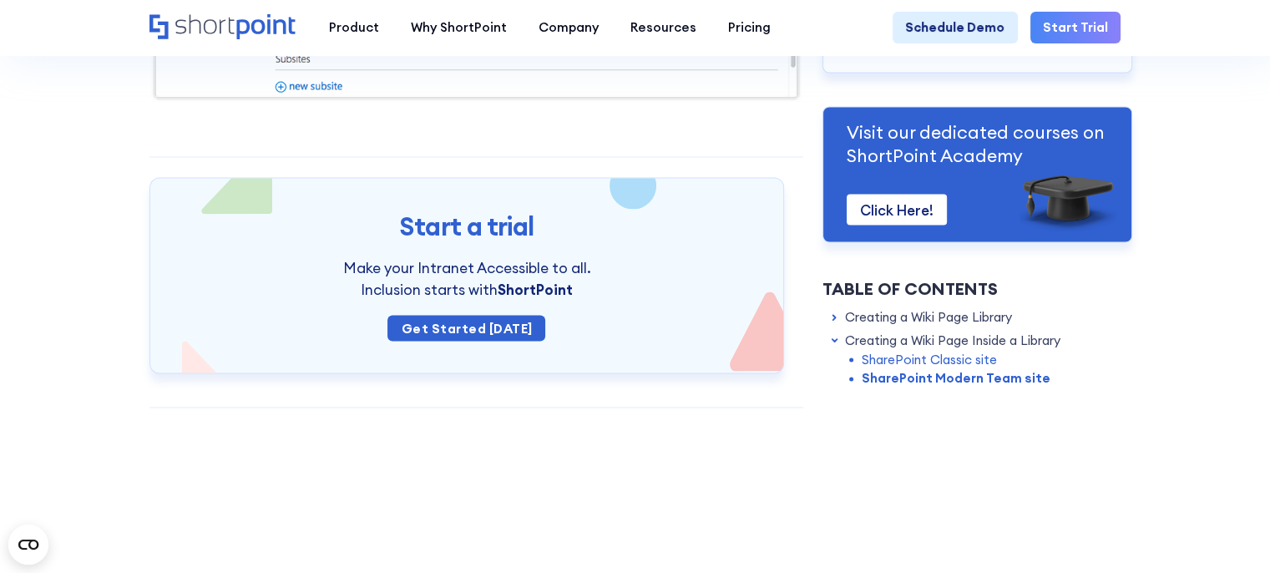
scroll to position [2954, 0]
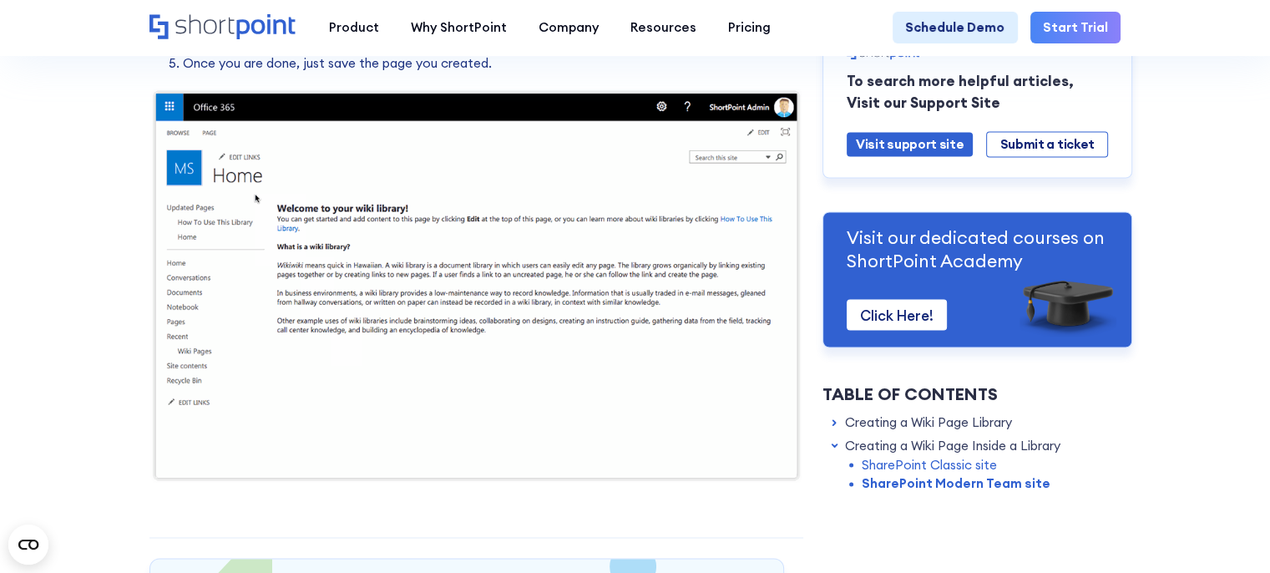
click at [430, 375] on img at bounding box center [476, 285] width 654 height 397
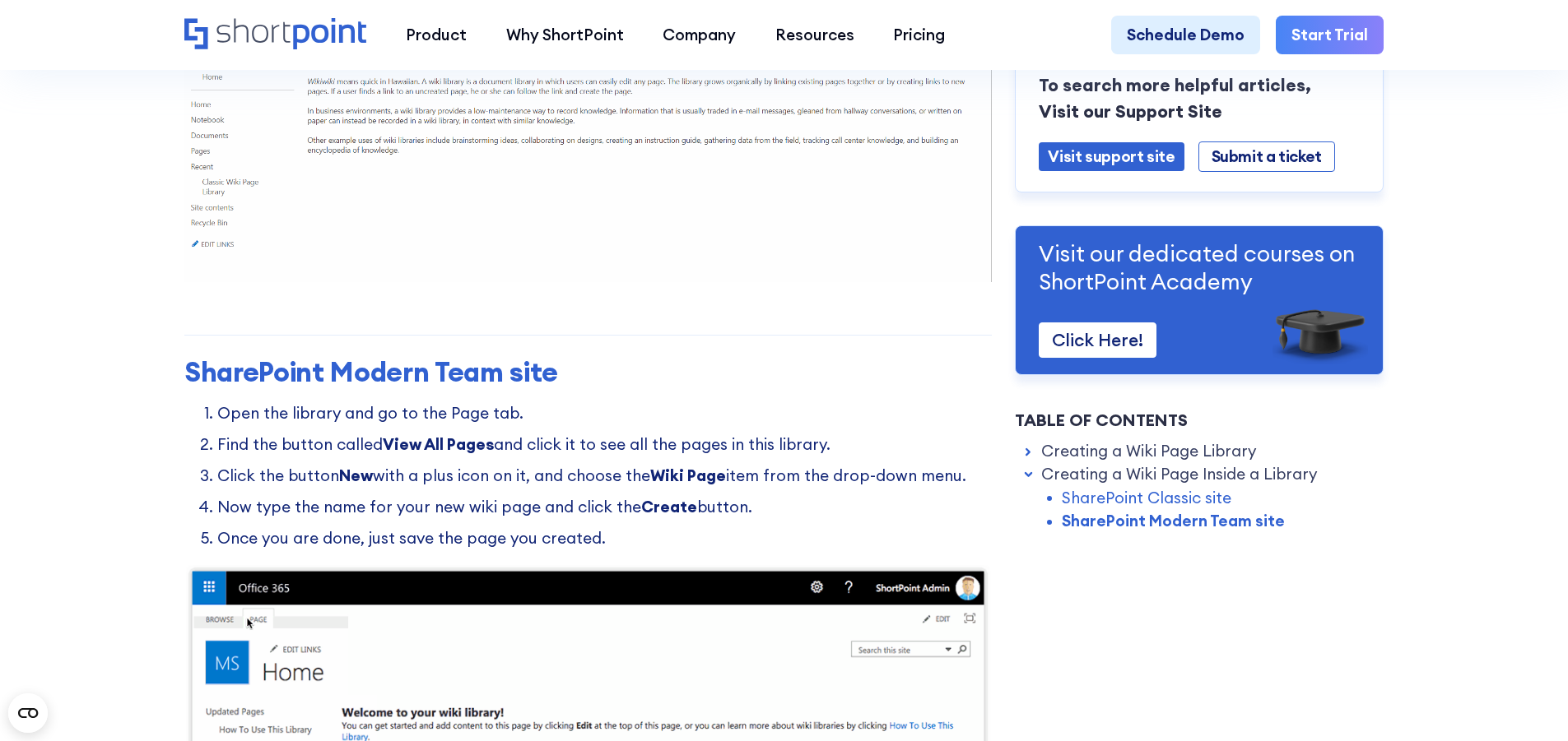
scroll to position [2829, 0]
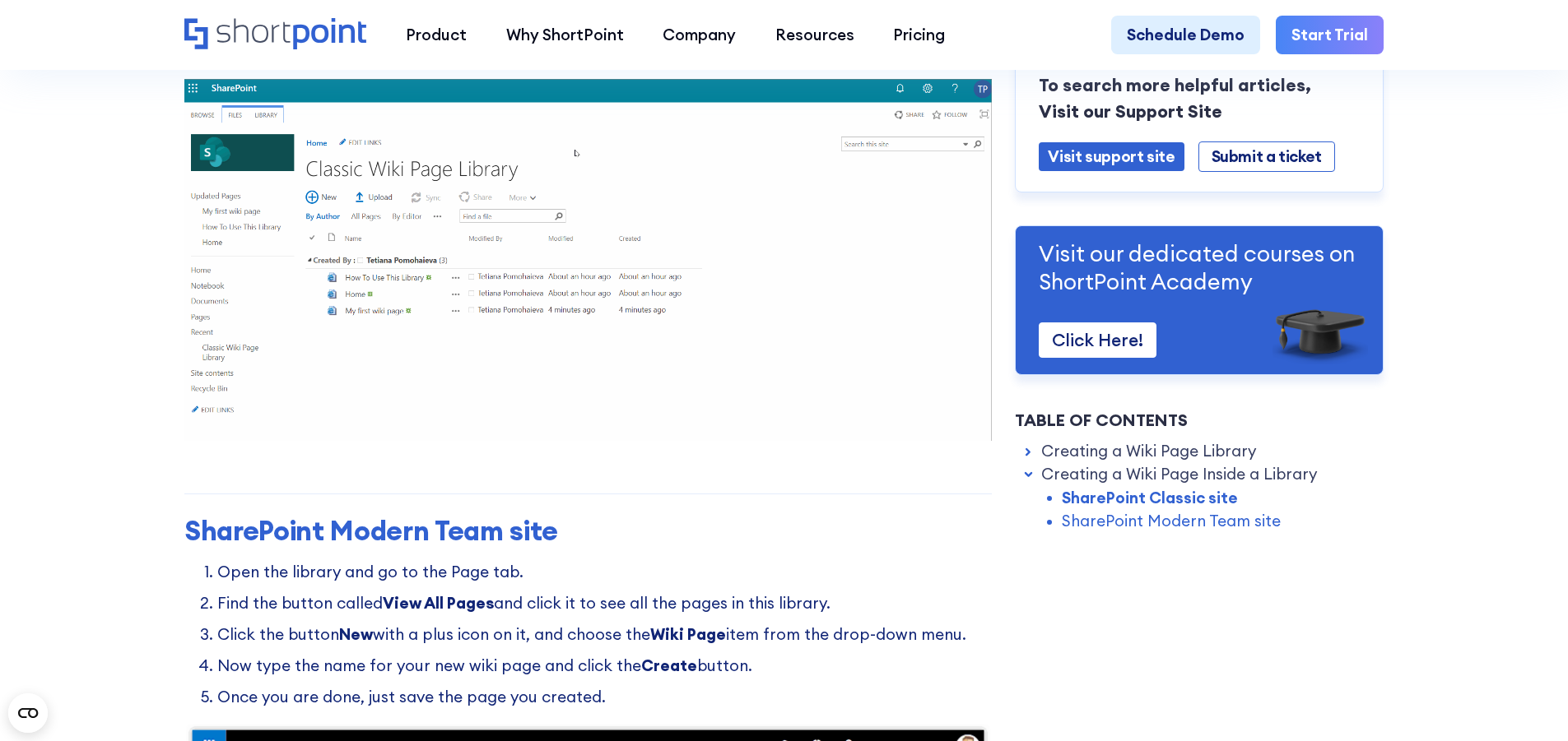
click at [732, 205] on img at bounding box center [587, 259] width 807 height 362
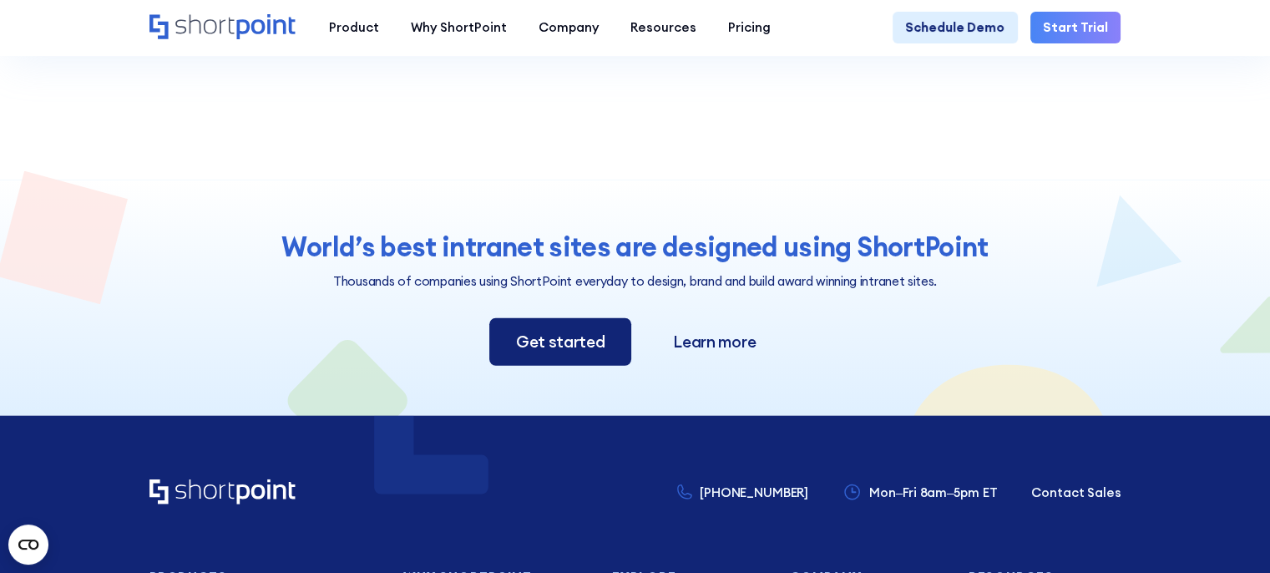
scroll to position [3790, 0]
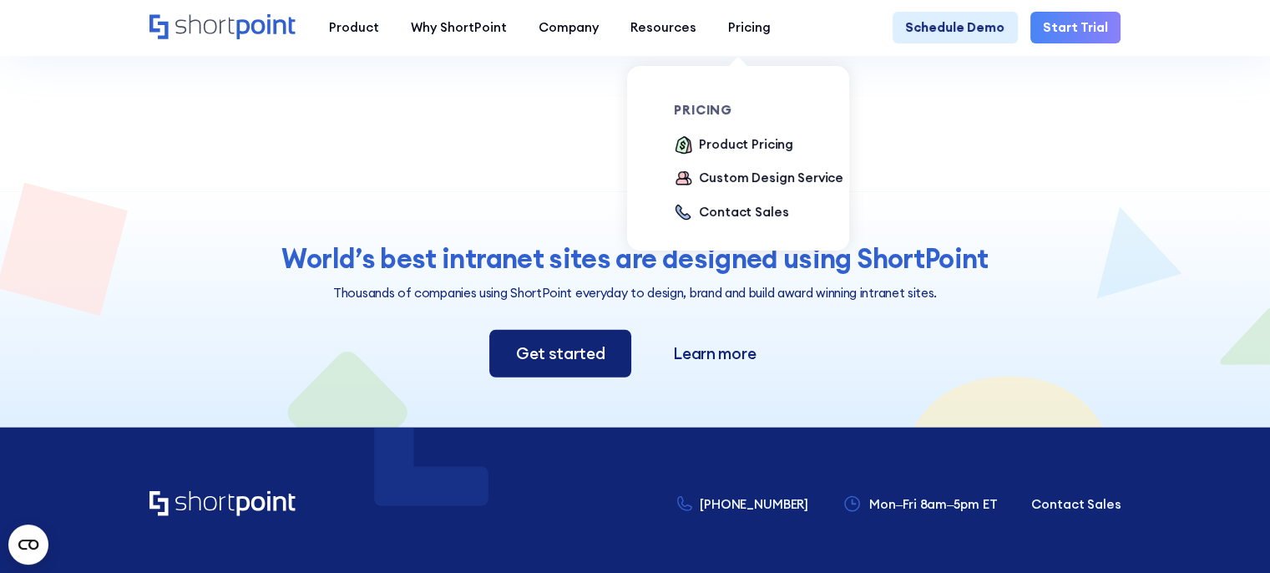
click at [755, 99] on div "pricing Product Pricing Custom Design Service Contact Sales" at bounding box center [763, 164] width 178 height 196
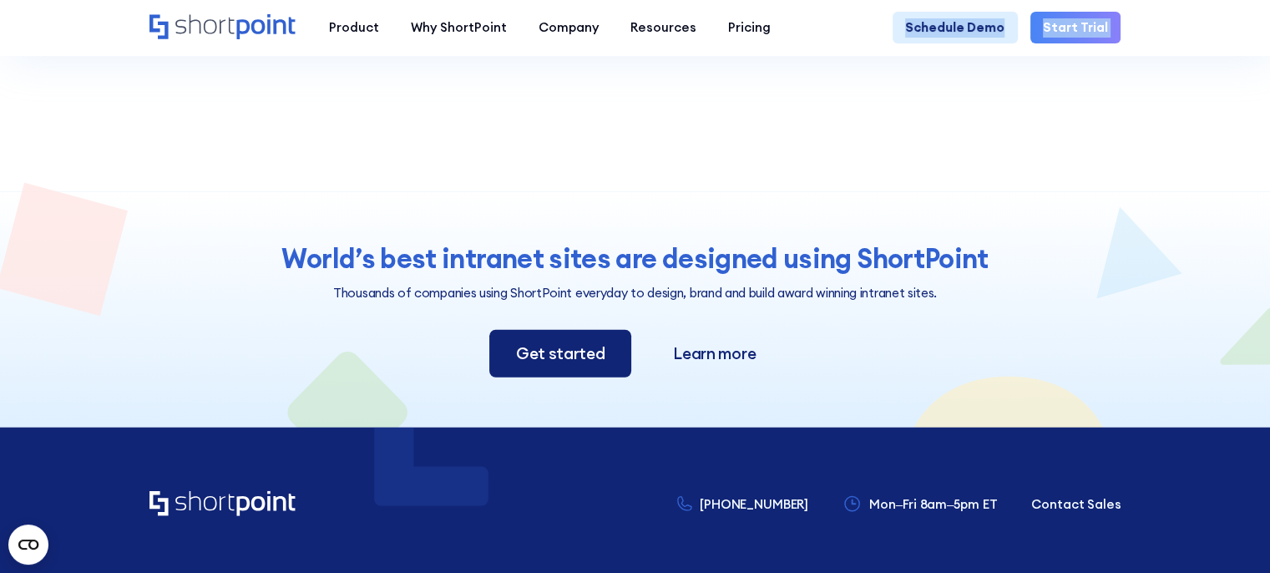
drag, startPoint x: 755, startPoint y: 99, endPoint x: 1020, endPoint y: 123, distance: 266.7
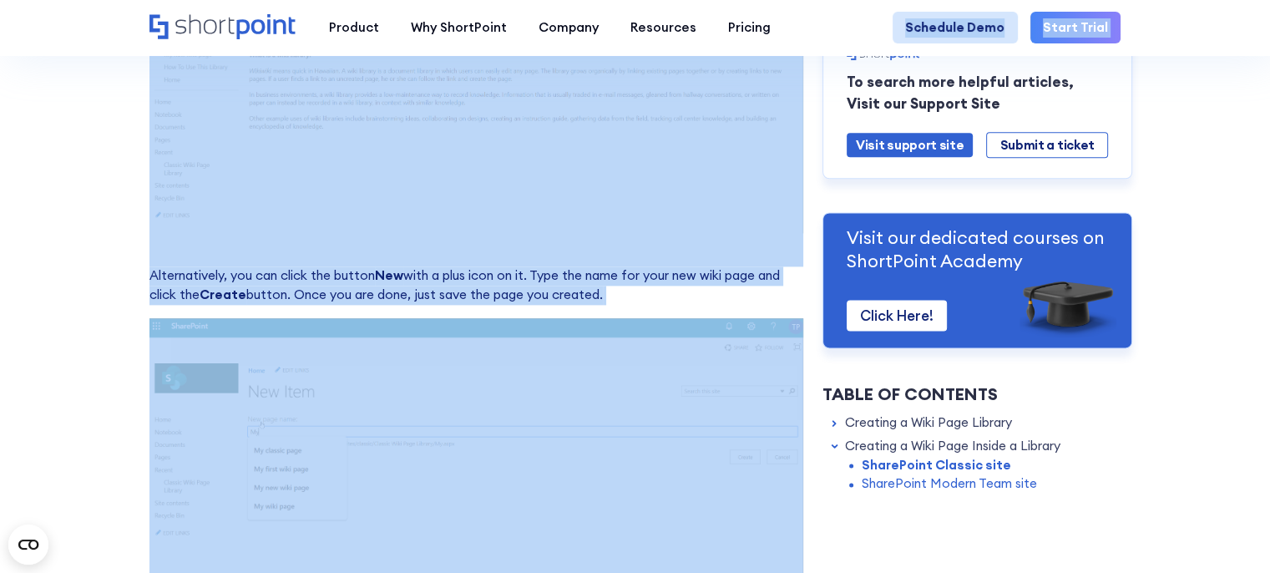
scroll to position [2119, 0]
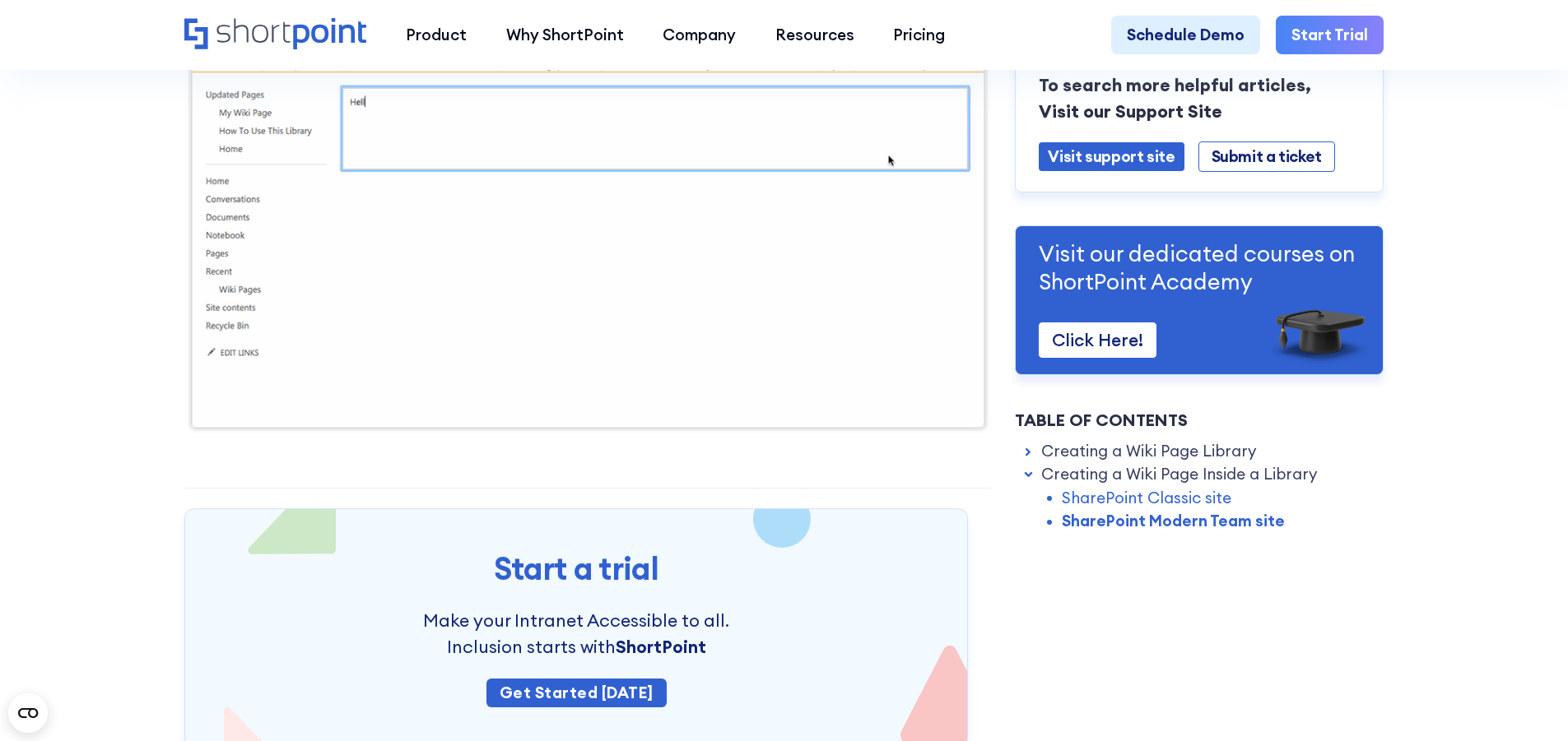
scroll to position [3620, 0]
